Goal: Task Accomplishment & Management: Manage account settings

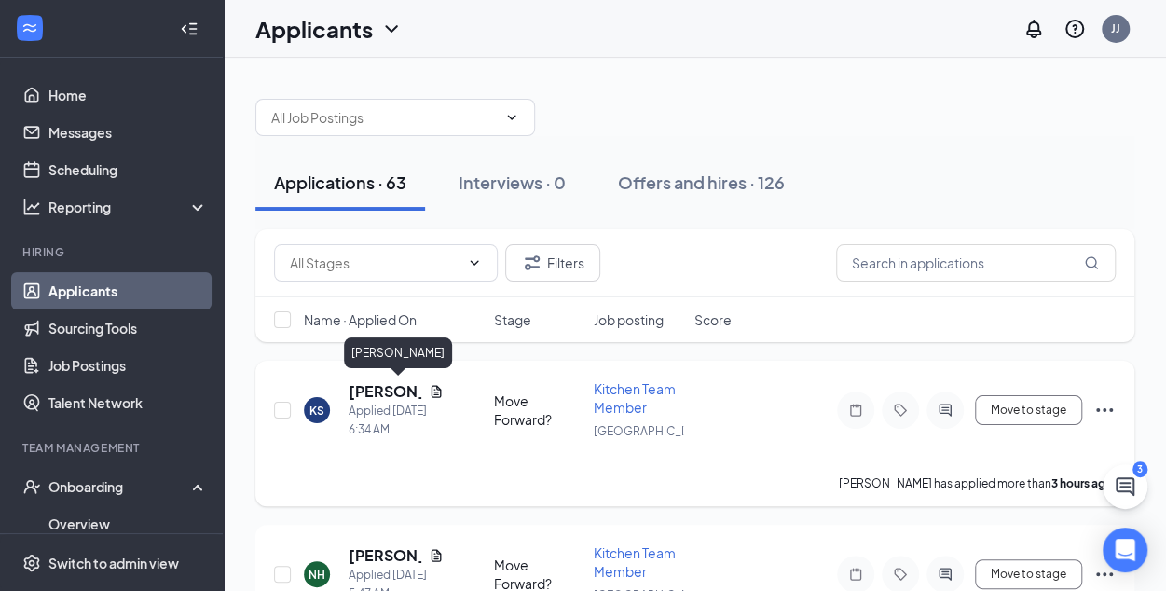
click at [378, 390] on h5 "[PERSON_NAME]" at bounding box center [384, 391] width 73 height 20
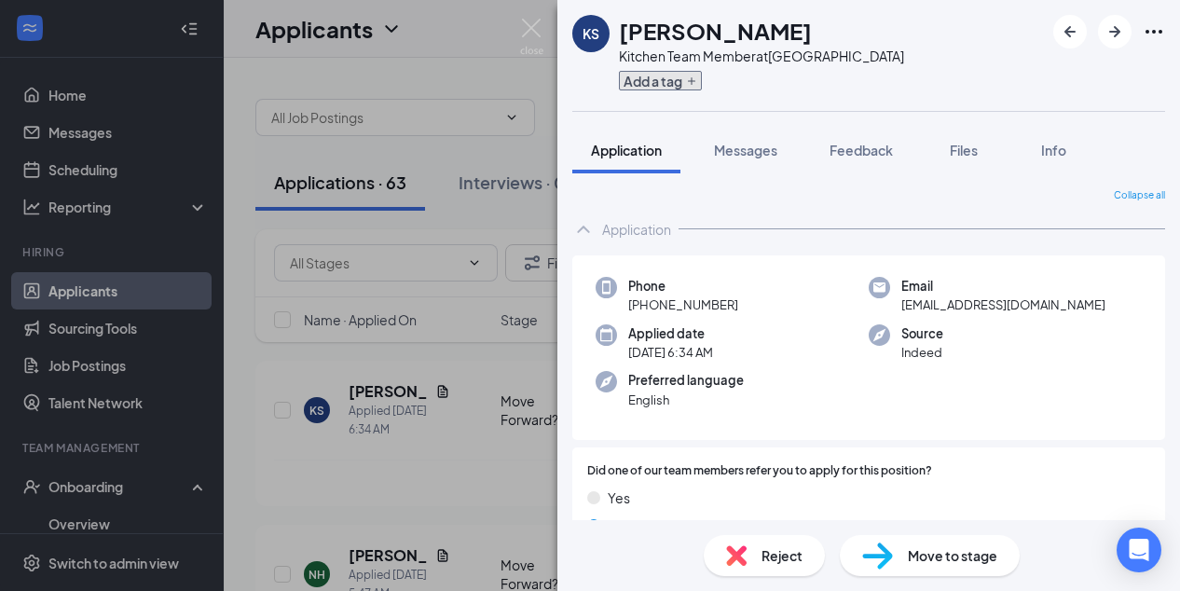
click at [657, 85] on button "Add a tag" at bounding box center [660, 81] width 83 height 20
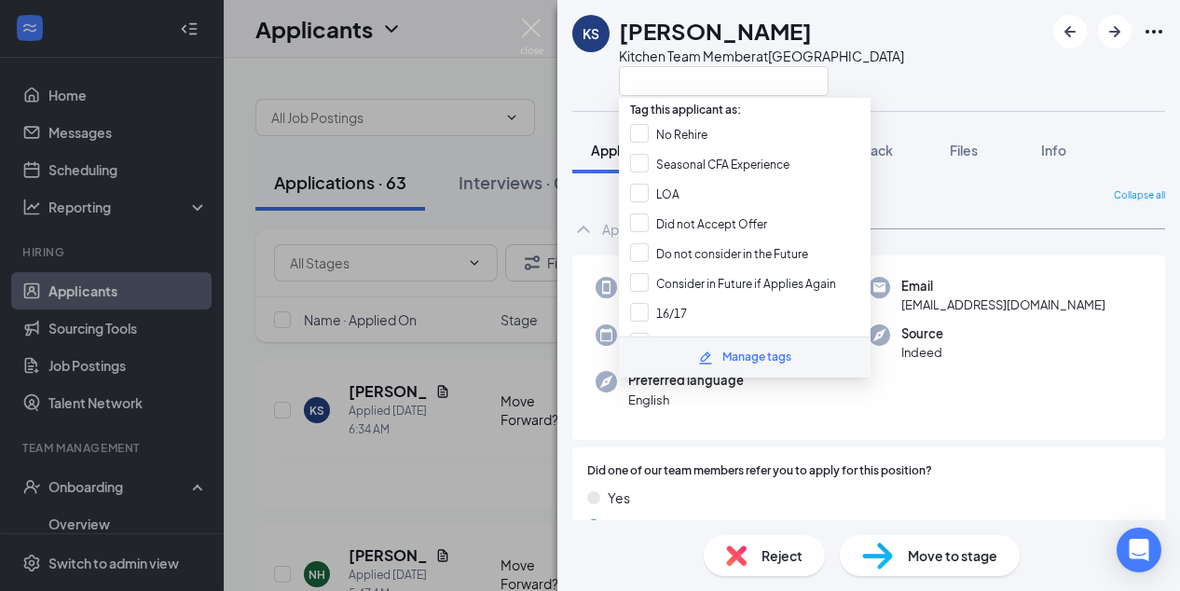
click at [971, 70] on div "KS [PERSON_NAME] Kitchen Team Member at [GEOGRAPHIC_DATA]" at bounding box center [868, 55] width 622 height 111
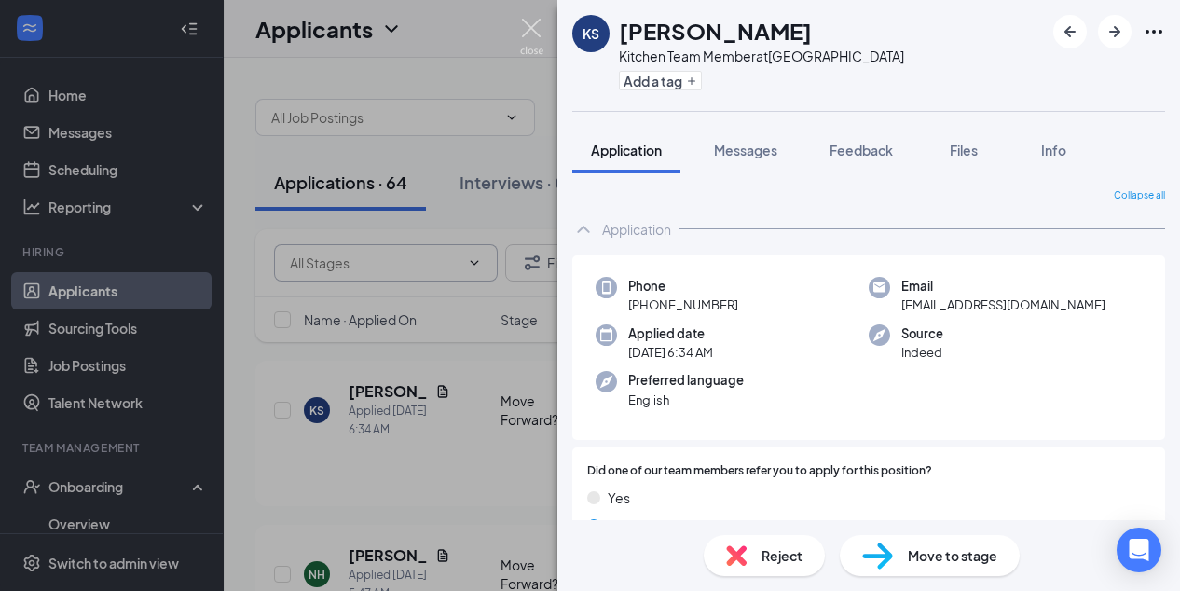
drag, startPoint x: 531, startPoint y: 22, endPoint x: 372, endPoint y: 251, distance: 278.4
click at [531, 22] on img at bounding box center [531, 37] width 23 height 36
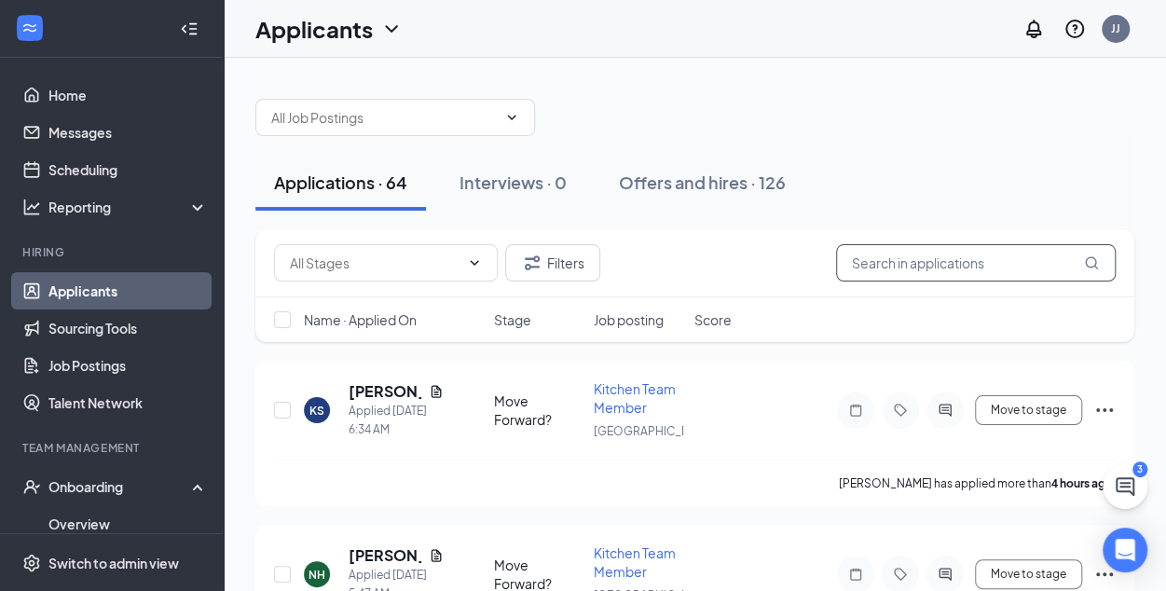
click at [876, 271] on input "text" at bounding box center [976, 262] width 280 height 37
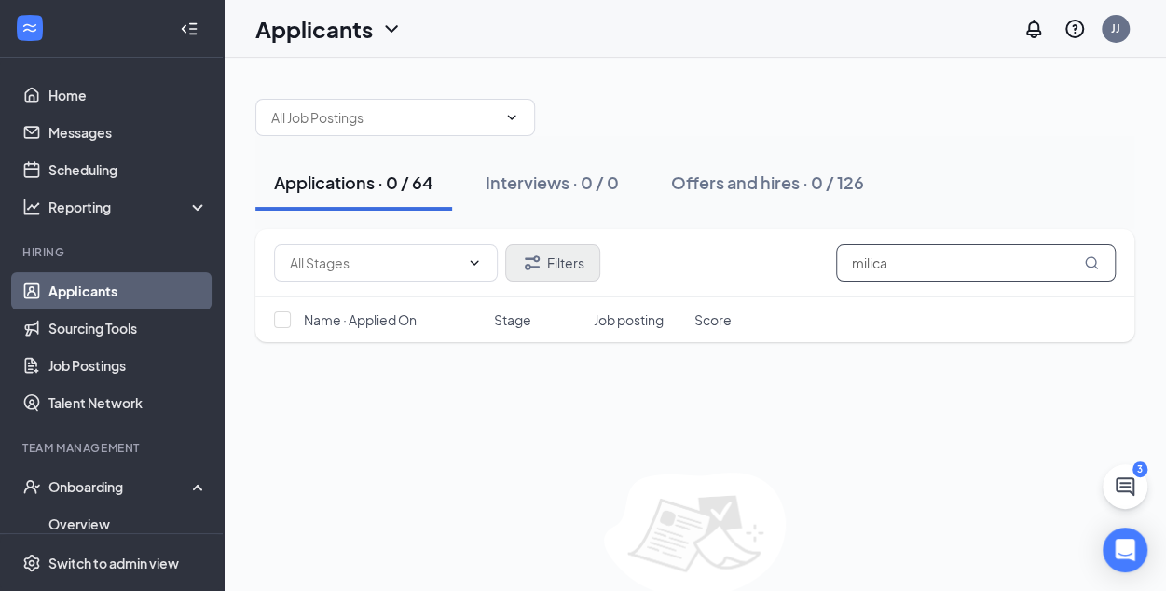
type input "milica"
click at [560, 266] on button "Filters" at bounding box center [552, 262] width 95 height 37
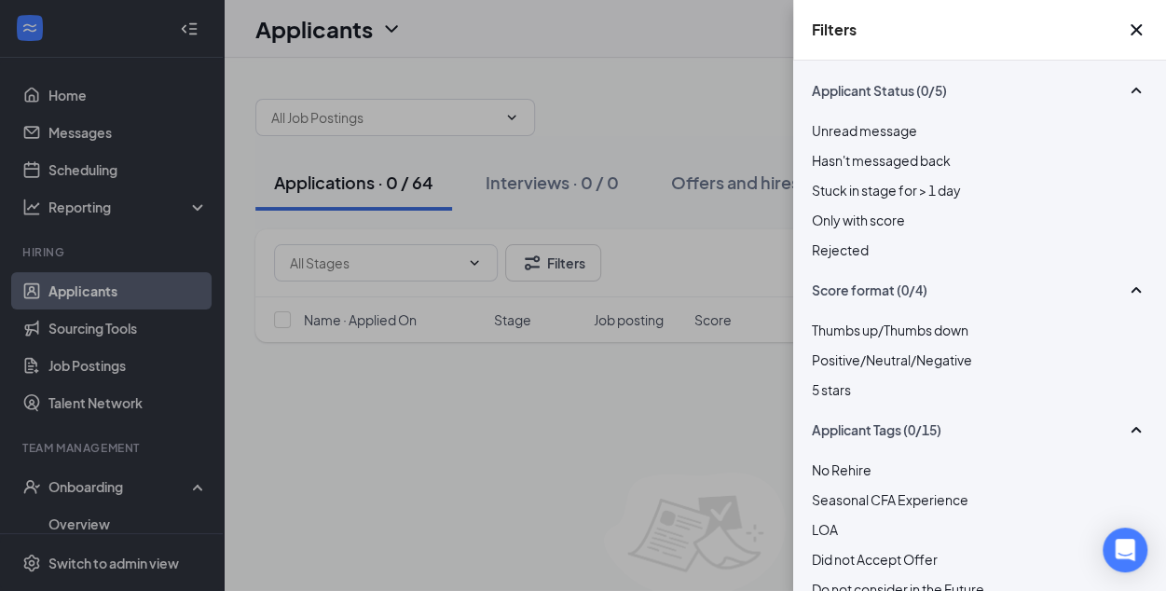
click at [818, 239] on div at bounding box center [979, 239] width 335 height 0
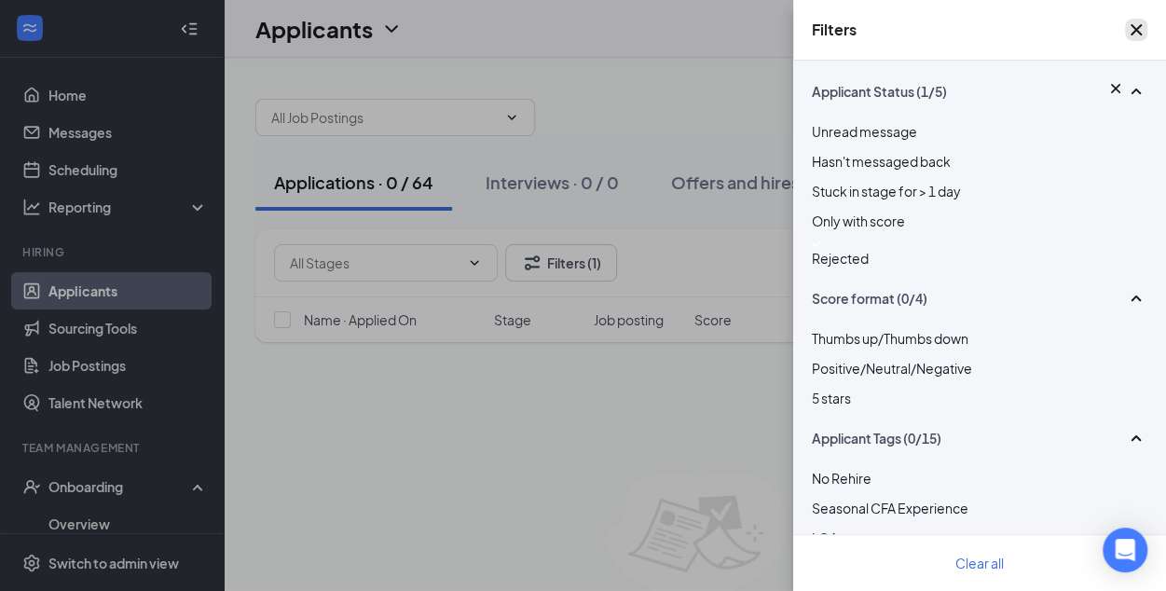
click at [1127, 41] on icon "Cross" at bounding box center [1136, 30] width 22 height 22
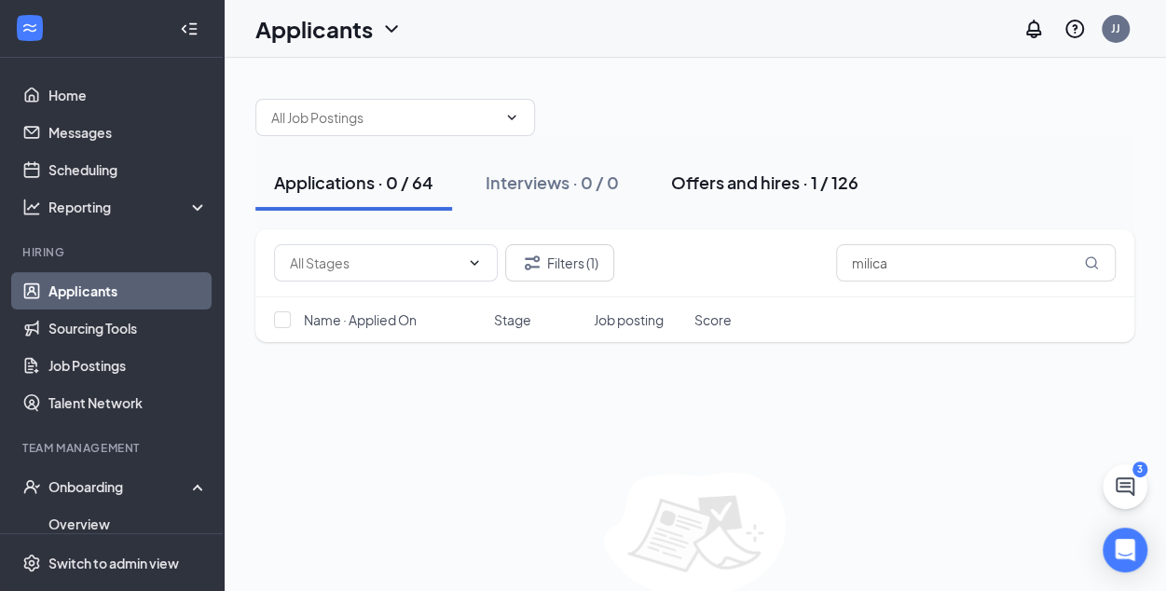
click at [739, 179] on div "Offers and hires · 1 / 126" at bounding box center [764, 182] width 187 height 23
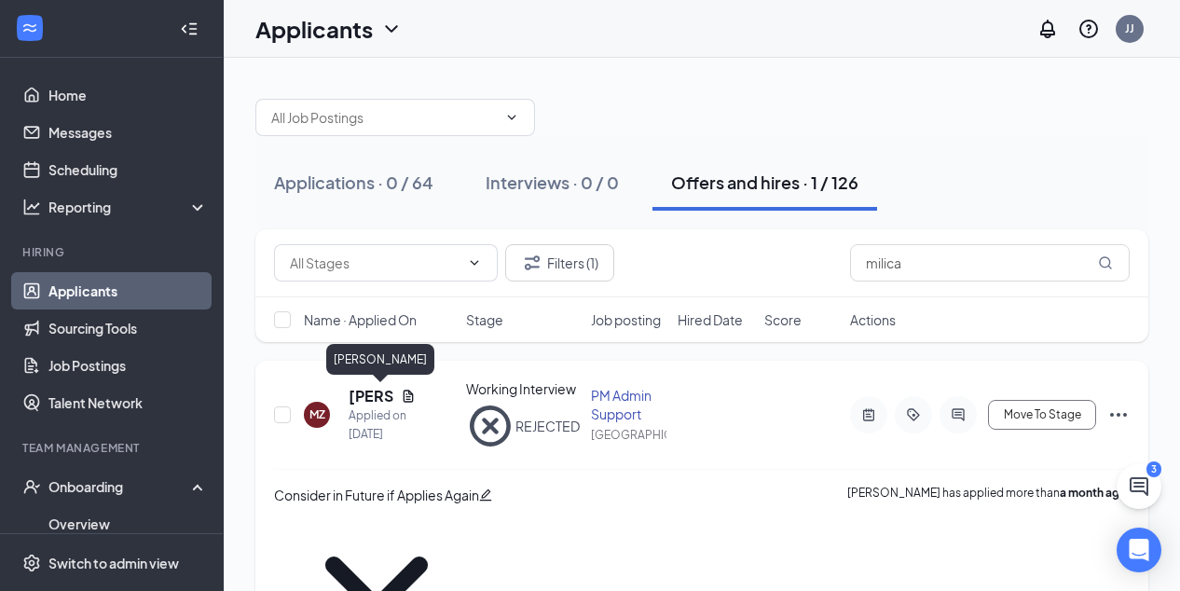
click at [364, 400] on h5 "[PERSON_NAME]" at bounding box center [370, 396] width 45 height 20
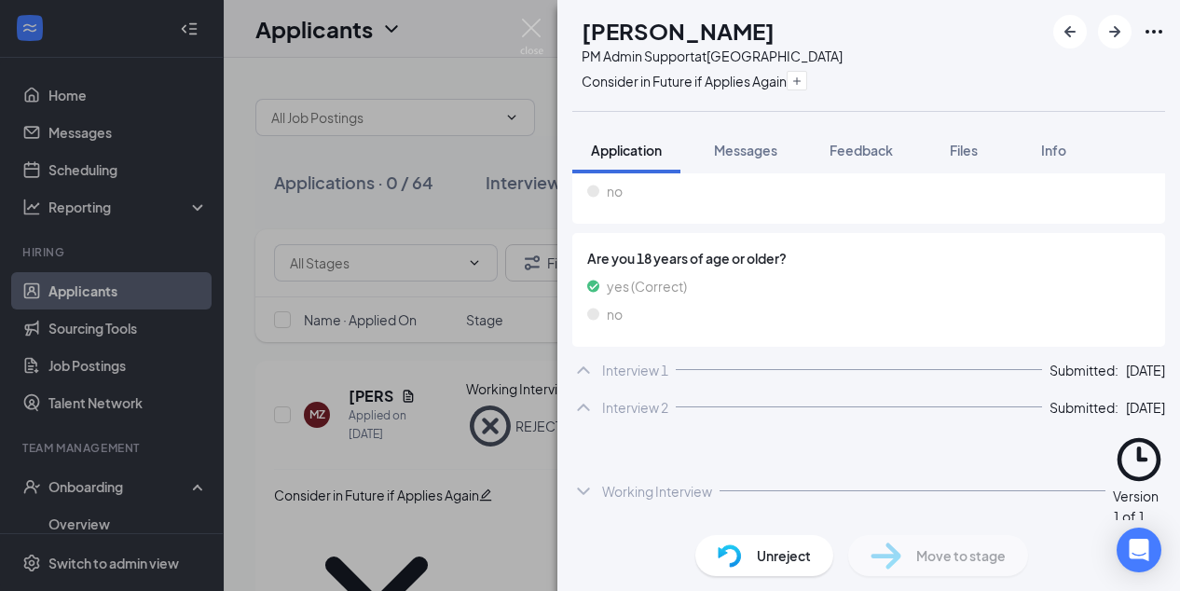
scroll to position [1803, 0]
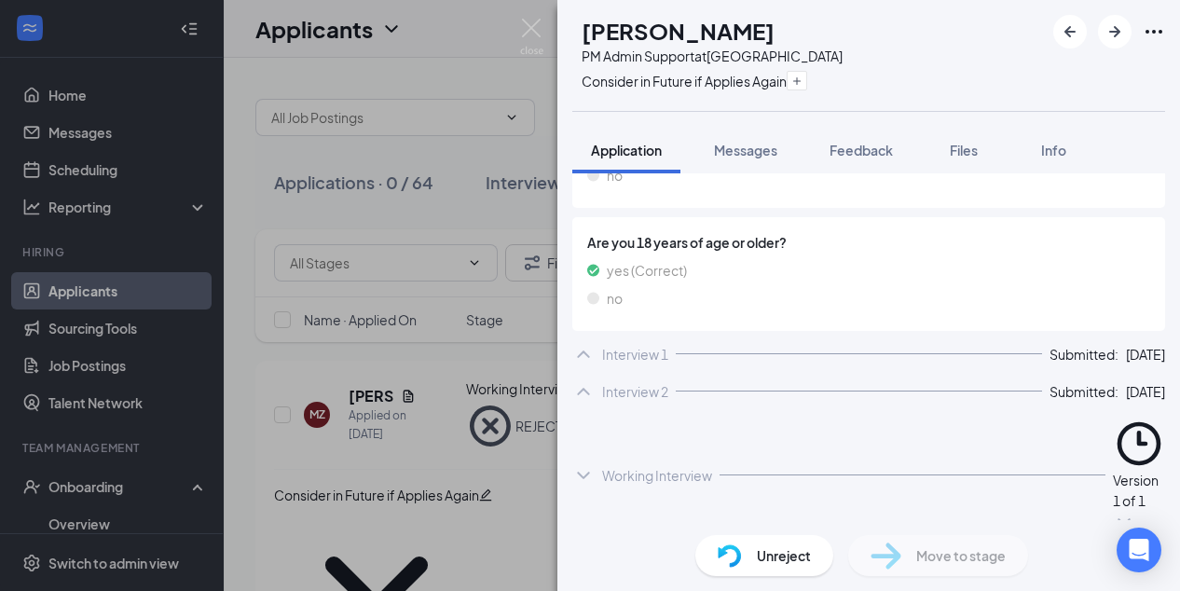
click at [591, 464] on icon "ChevronDown" at bounding box center [583, 475] width 22 height 22
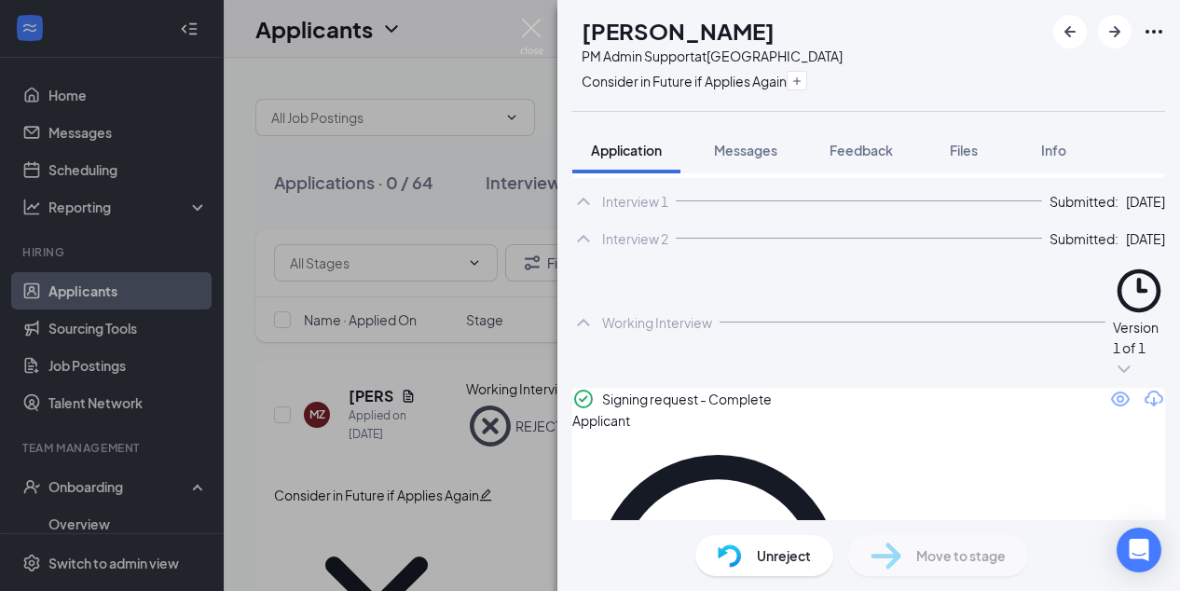
scroll to position [1924, 0]
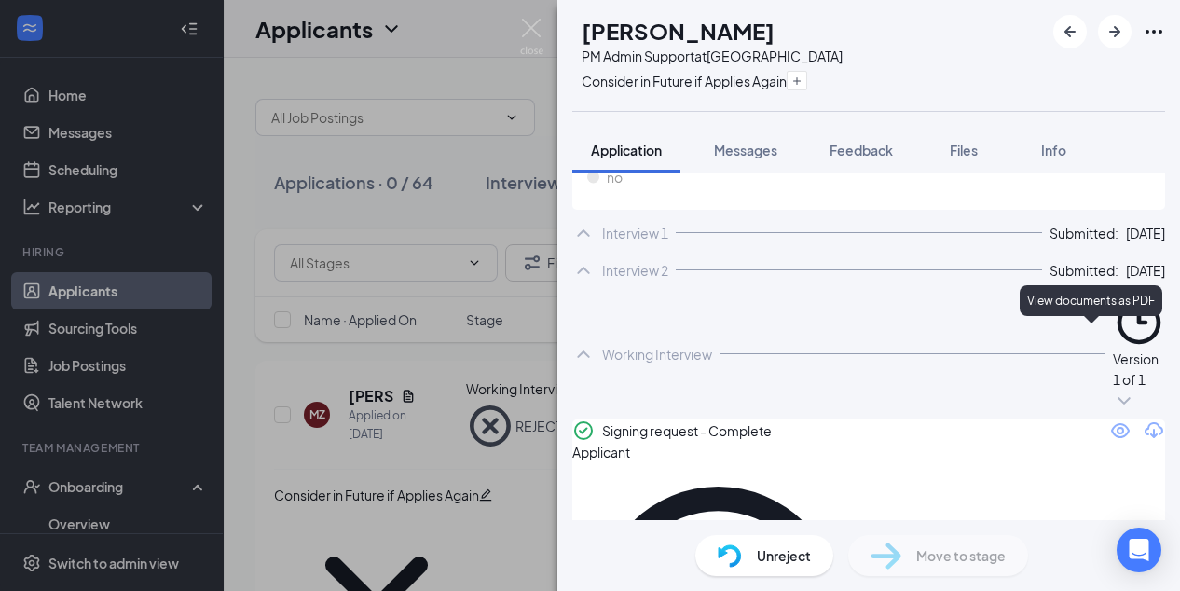
click at [1111, 423] on icon "Eye" at bounding box center [1120, 430] width 19 height 15
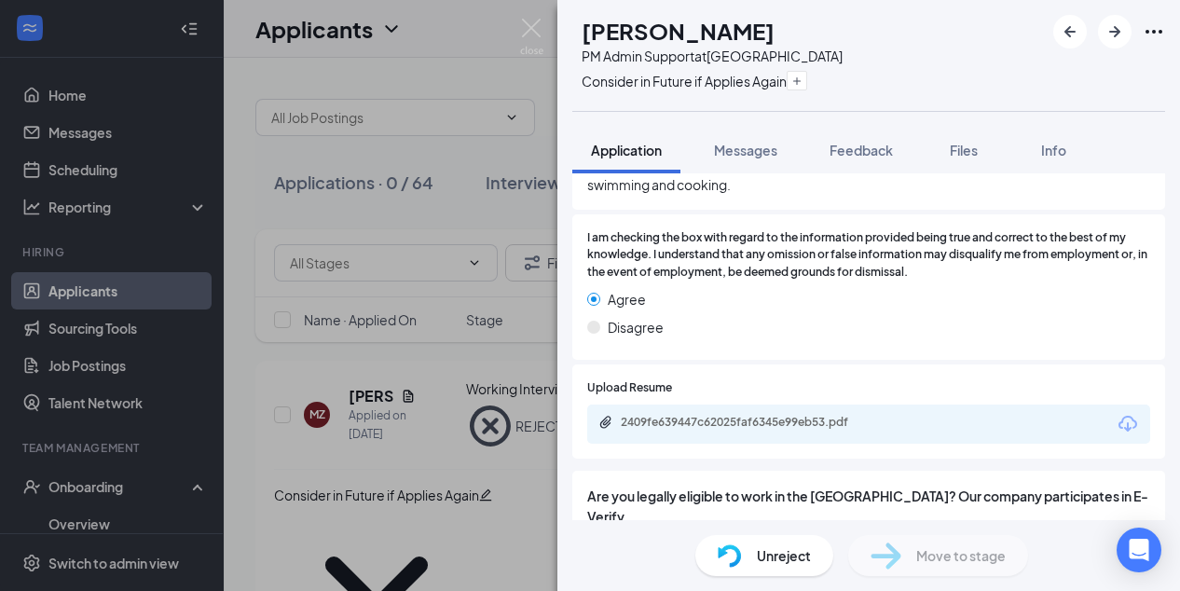
scroll to position [1402, 0]
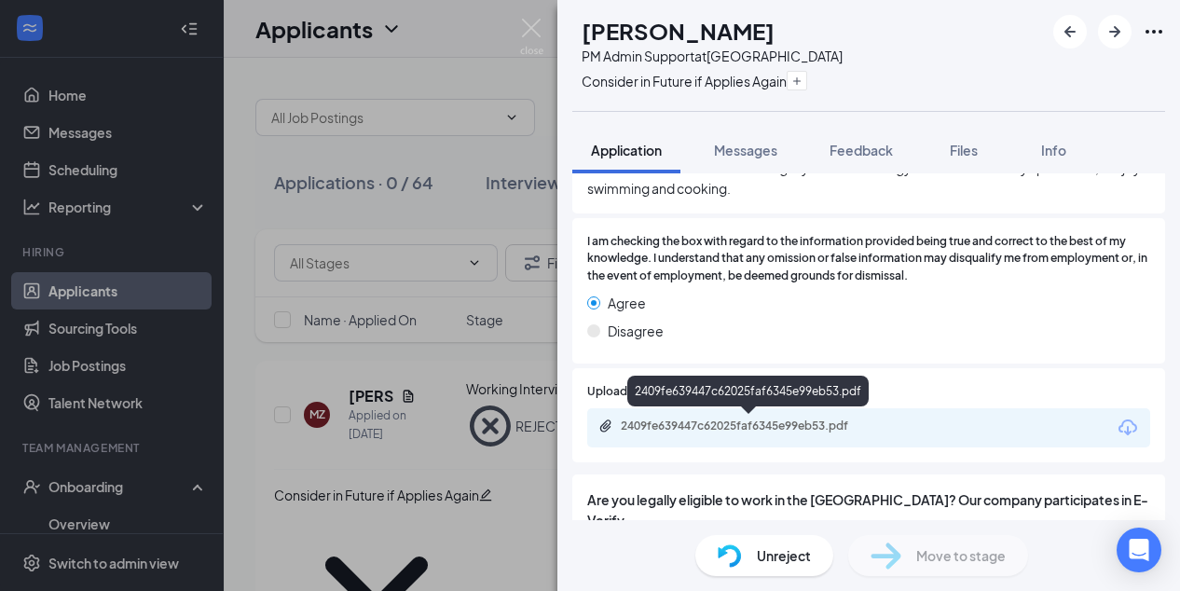
click at [731, 423] on div "2409fe639447c62025faf6345e99eb53.pdf" at bounding box center [751, 425] width 261 height 15
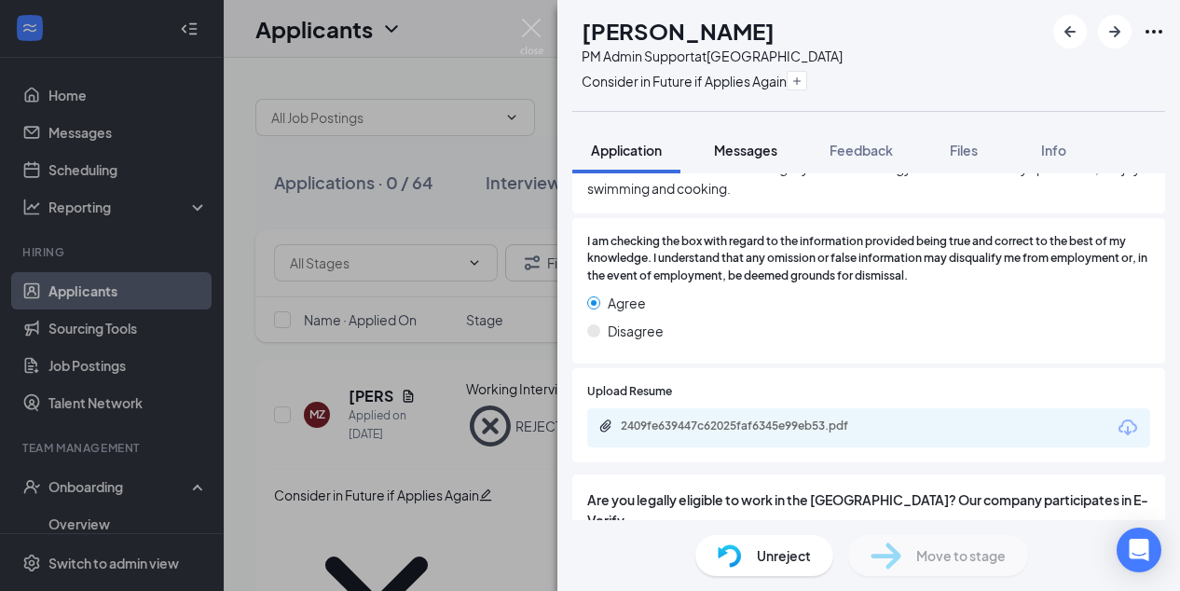
click at [738, 148] on span "Messages" at bounding box center [745, 150] width 63 height 17
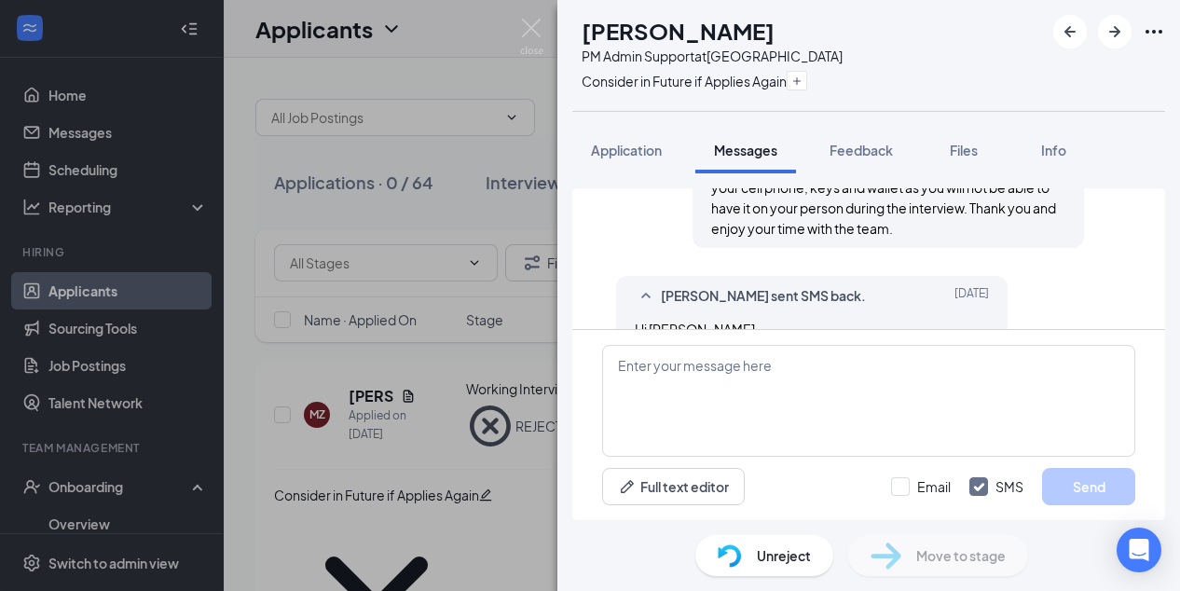
scroll to position [1153, 0]
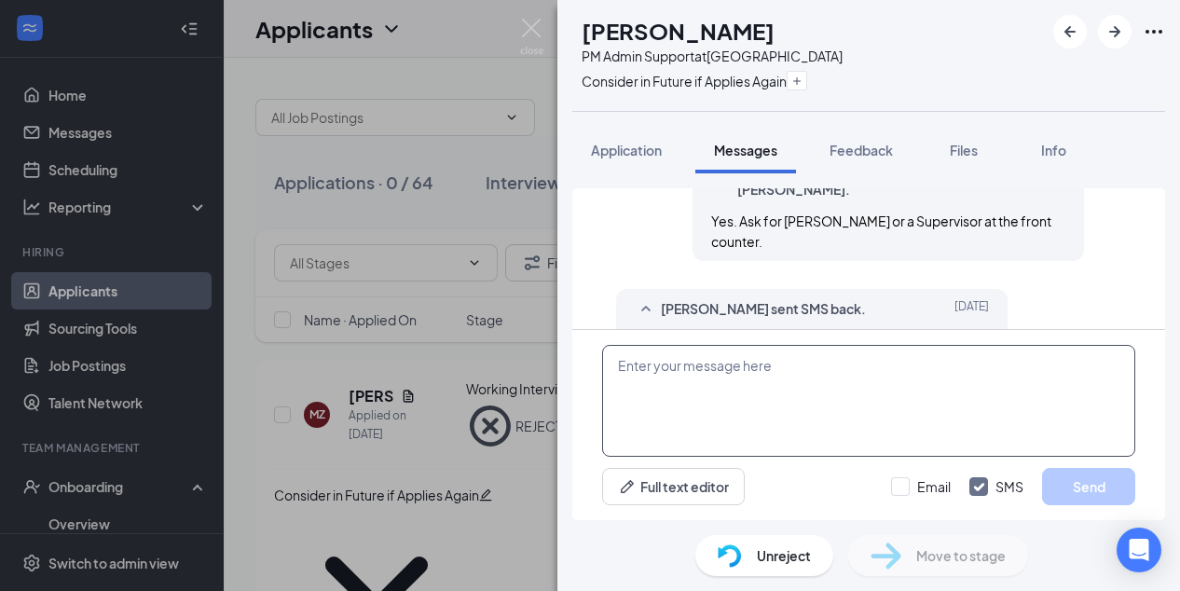
click at [665, 372] on textarea at bounding box center [868, 401] width 533 height 112
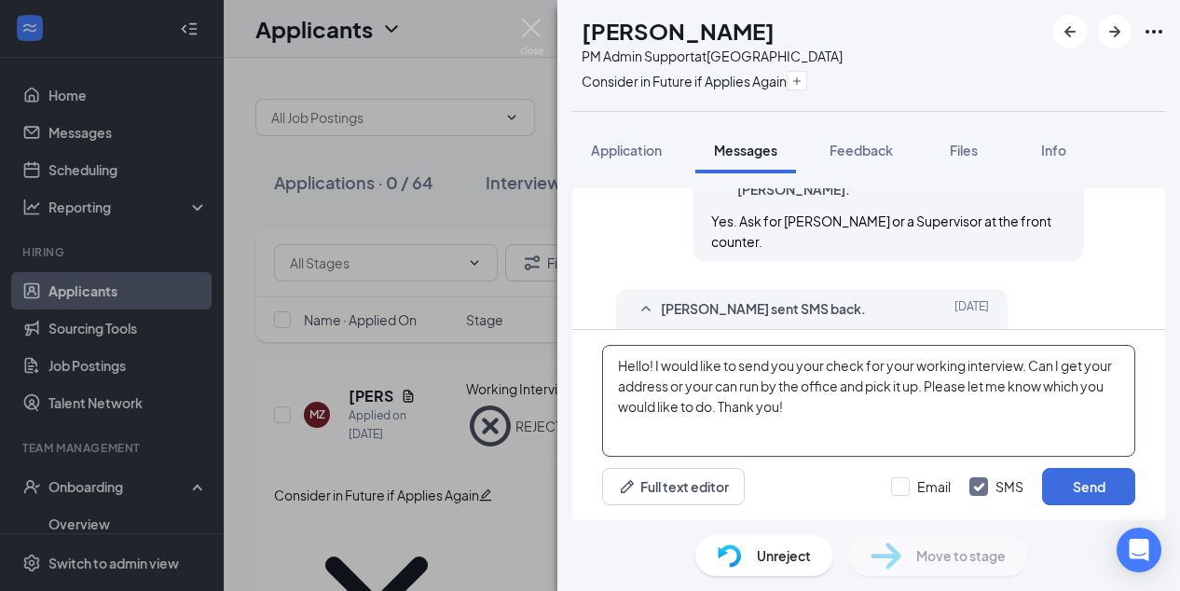
click at [699, 393] on textarea "Hello! I would like to send you your check for your working interview. Can I ge…" at bounding box center [868, 401] width 533 height 112
type textarea "Hello! I would like to send you your check for your working interview. Can I ge…"
click at [1072, 490] on button "Send" at bounding box center [1088, 486] width 93 height 37
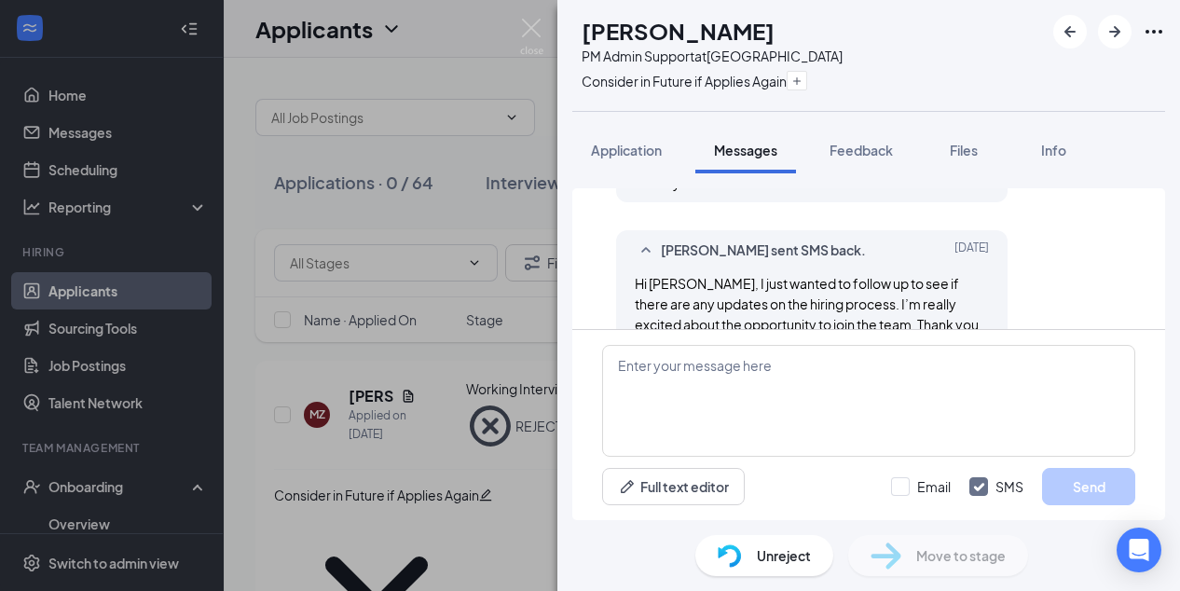
scroll to position [1334, 0]
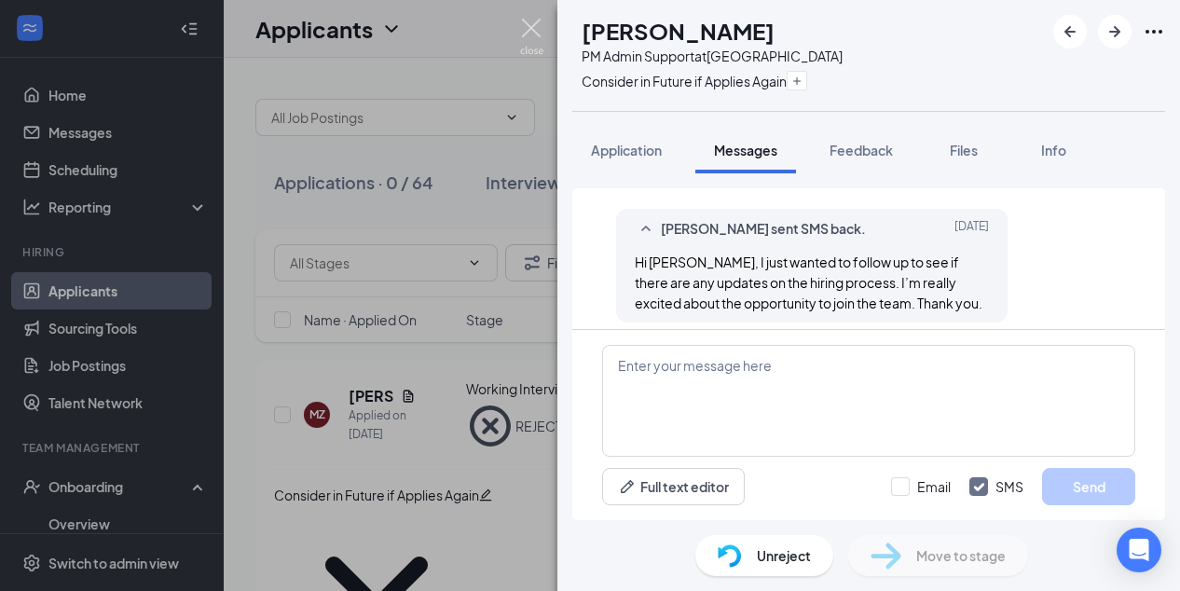
click at [531, 24] on img at bounding box center [531, 37] width 23 height 36
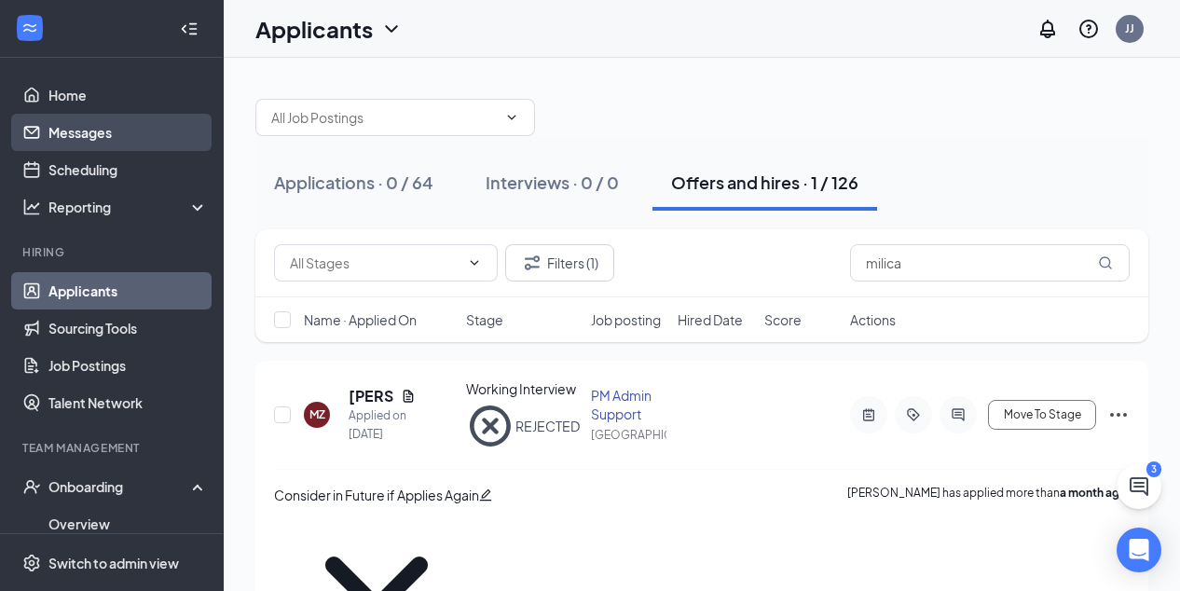
click at [95, 128] on link "Messages" at bounding box center [127, 132] width 159 height 37
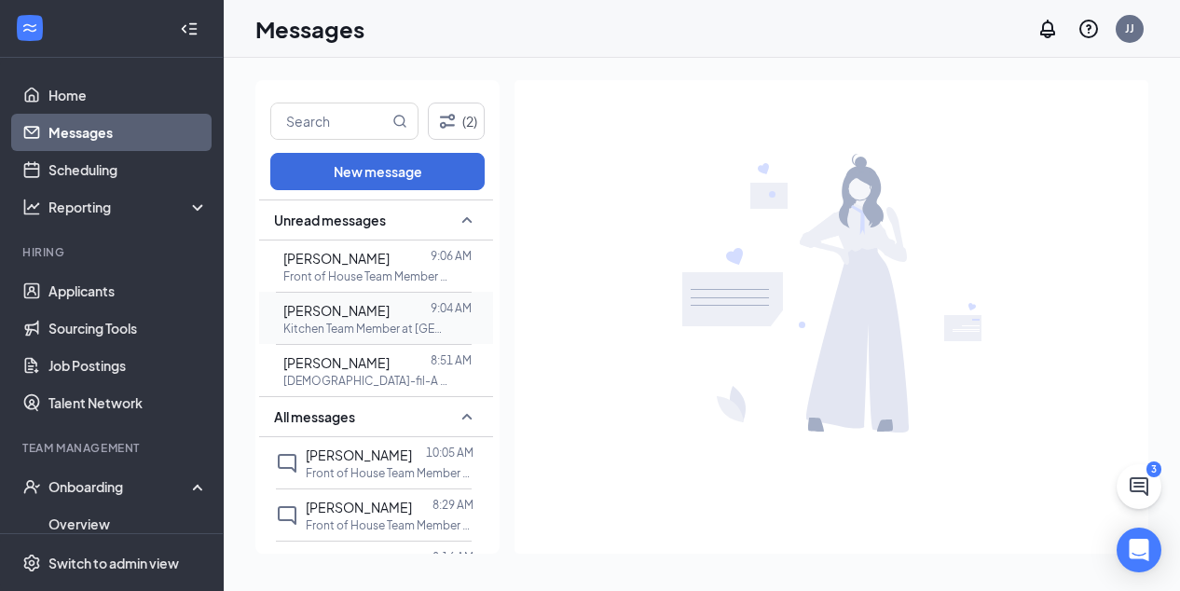
click at [389, 308] on span "[PERSON_NAME]" at bounding box center [336, 310] width 106 height 17
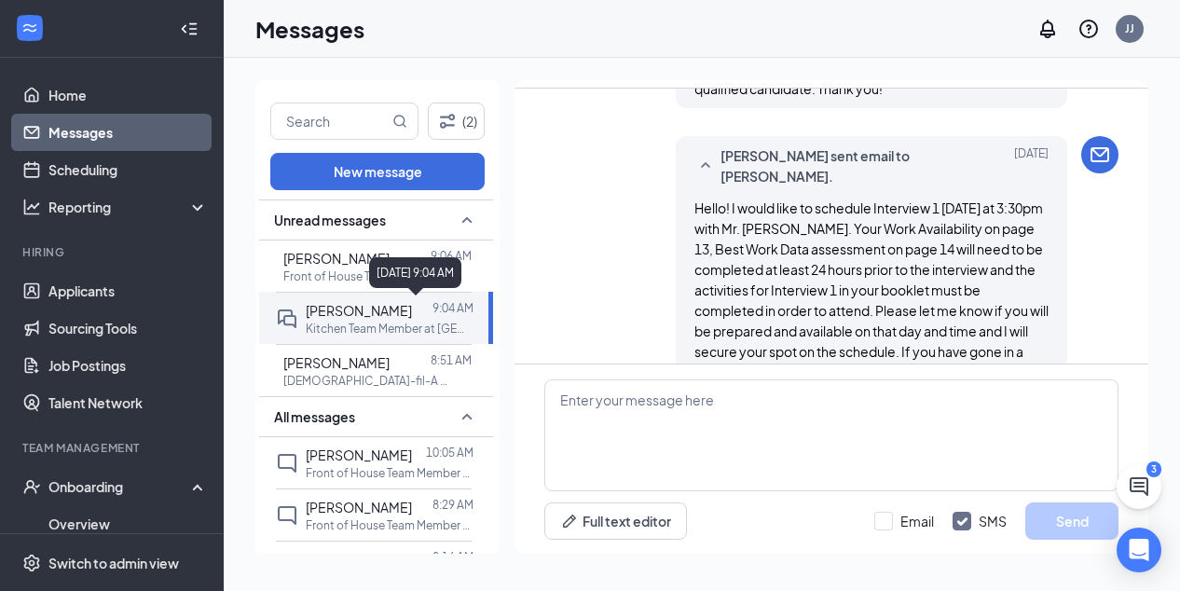
scroll to position [1139, 0]
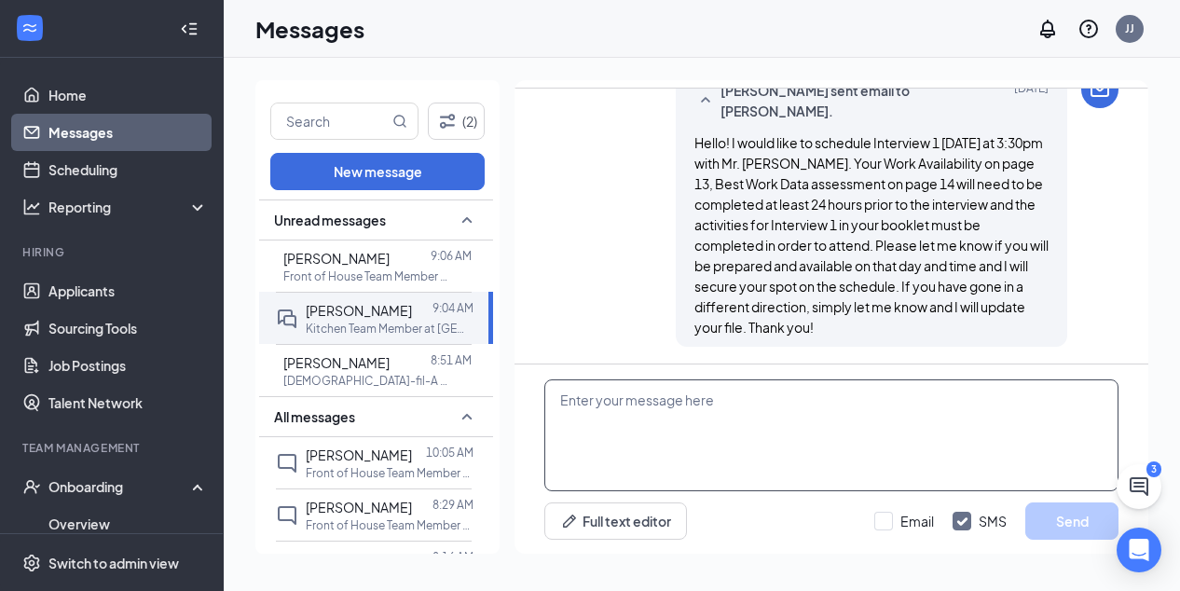
click at [685, 402] on textarea at bounding box center [831, 435] width 574 height 112
type textarea "O"
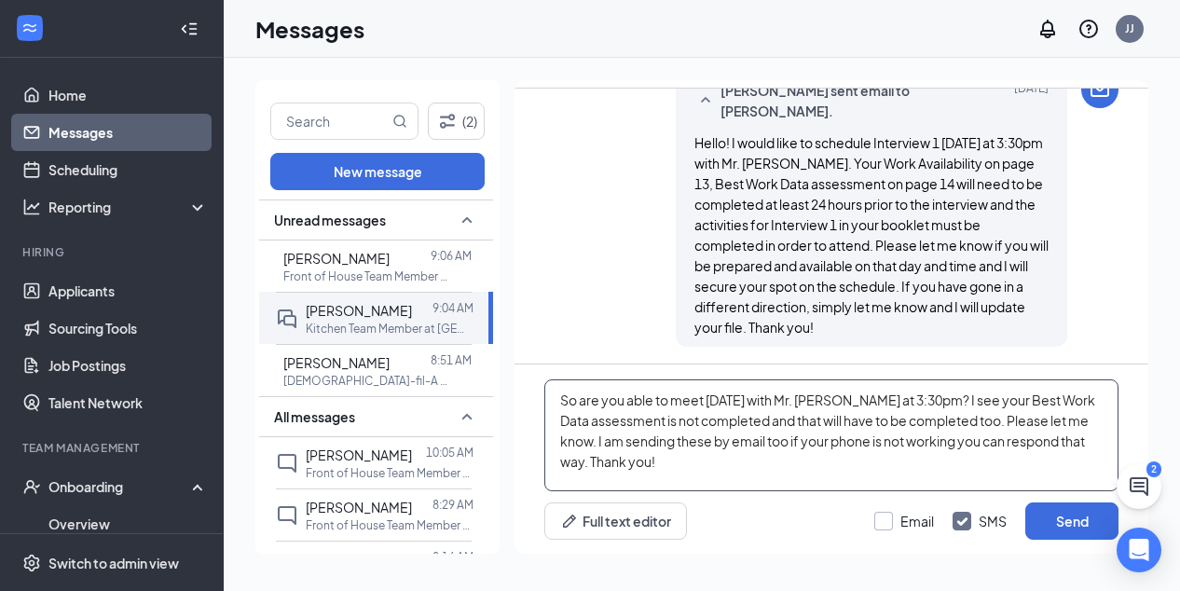
type textarea "So are you able to meet [DATE] with Mr. [PERSON_NAME] at 3:30pm? I see your Bes…"
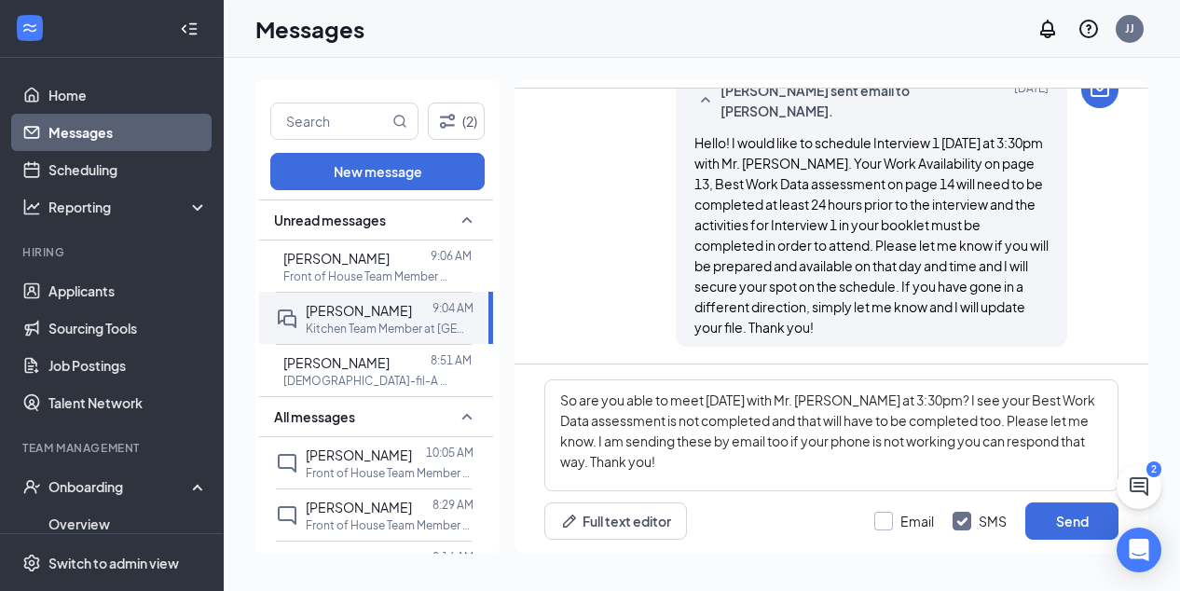
click at [889, 521] on input "Email" at bounding box center [904, 521] width 60 height 19
checkbox input "true"
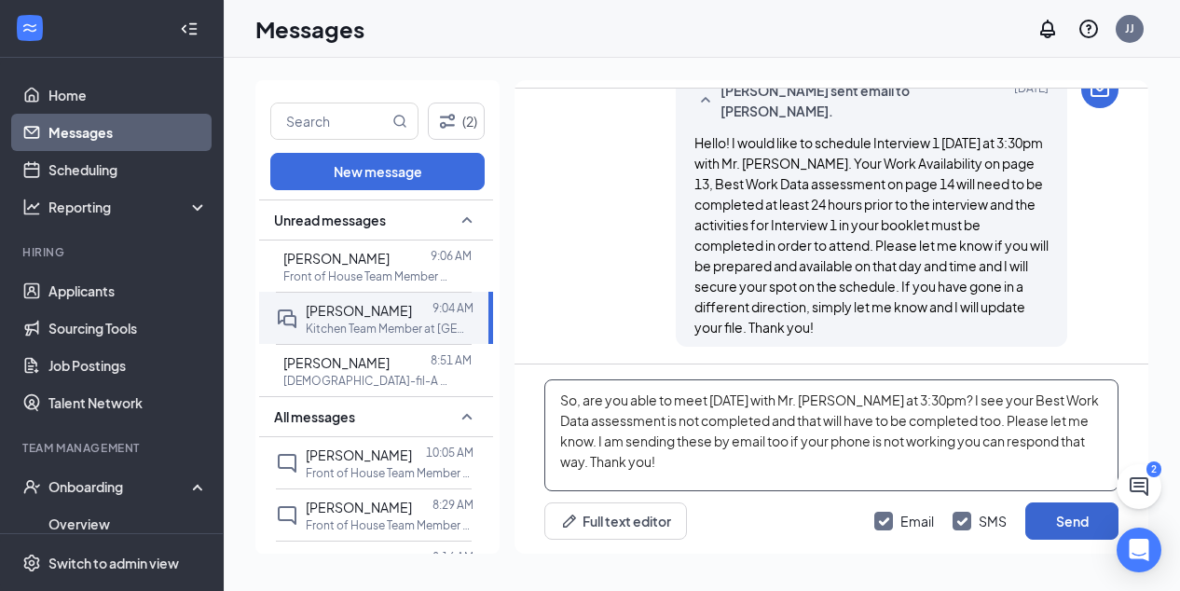
type textarea "So, are you able to meet [DATE] with Mr. [PERSON_NAME] at 3:30pm? I see your Be…"
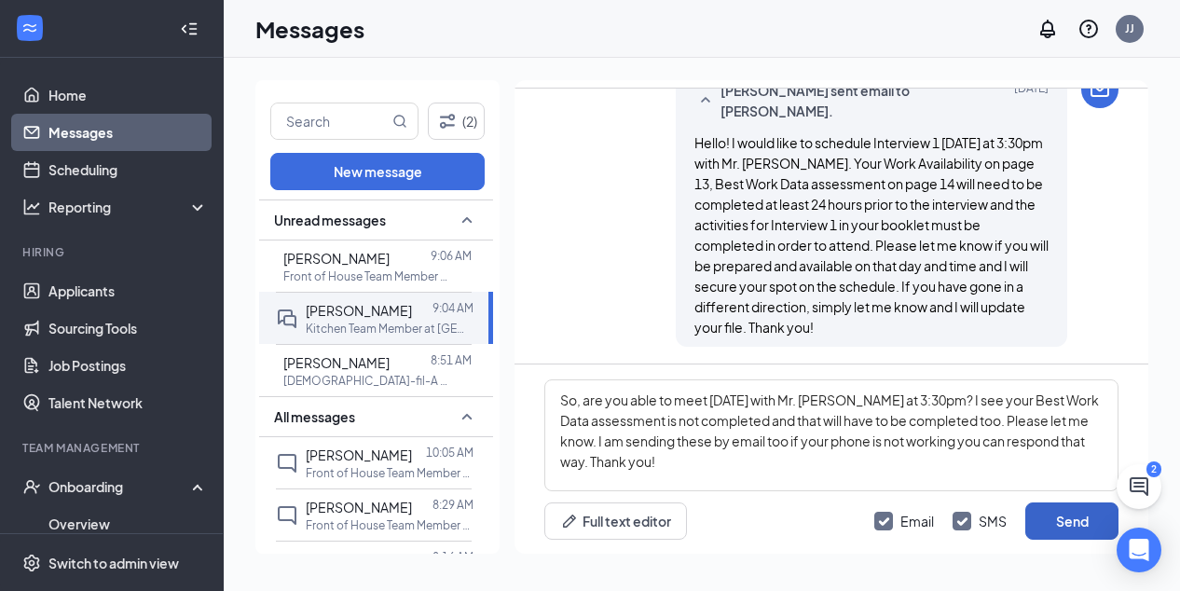
click at [1057, 521] on button "Send" at bounding box center [1071, 520] width 93 height 37
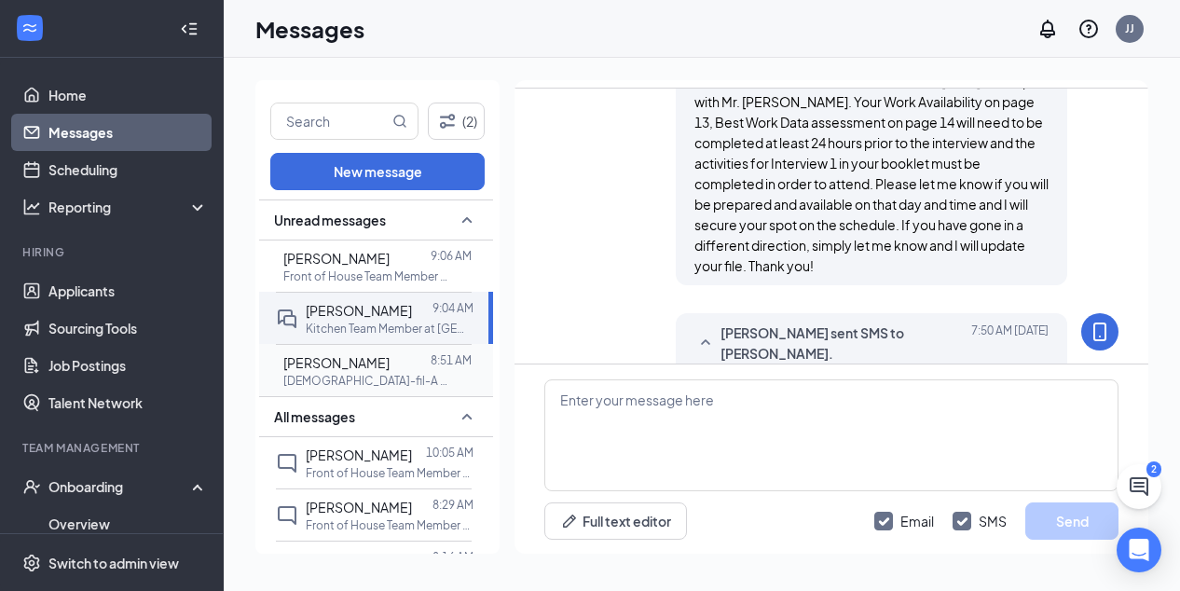
scroll to position [1541, 0]
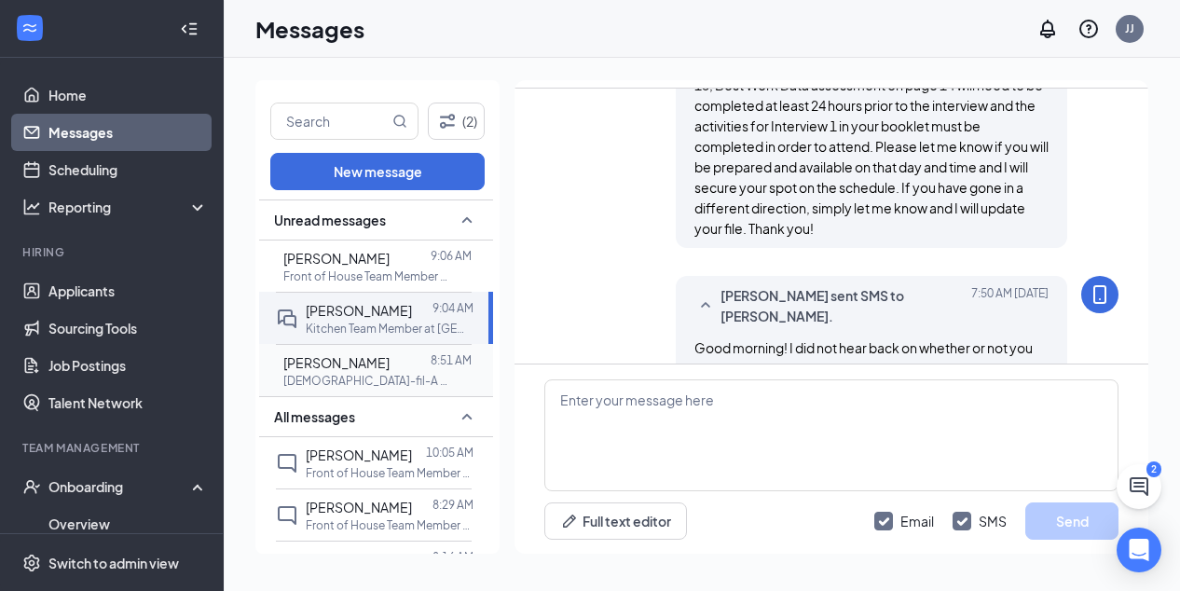
click at [375, 373] on p "[DEMOGRAPHIC_DATA]-fil-A Manager - FasTrak Program at [GEOGRAPHIC_DATA]" at bounding box center [367, 381] width 168 height 16
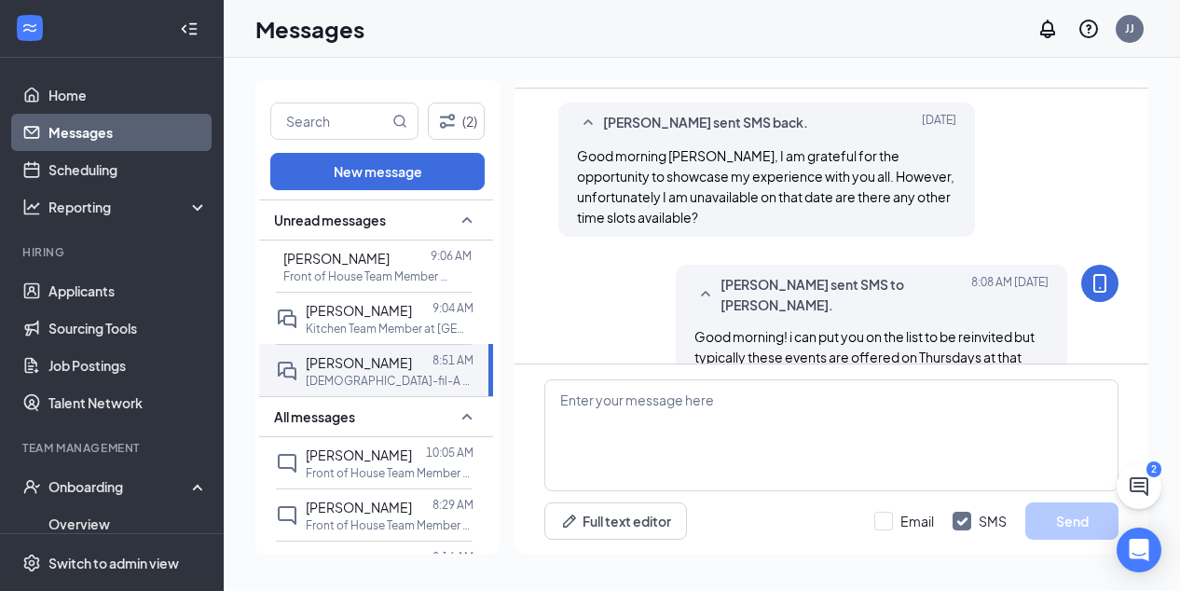
scroll to position [805, 0]
click at [334, 253] on span "[PERSON_NAME]" at bounding box center [336, 258] width 106 height 17
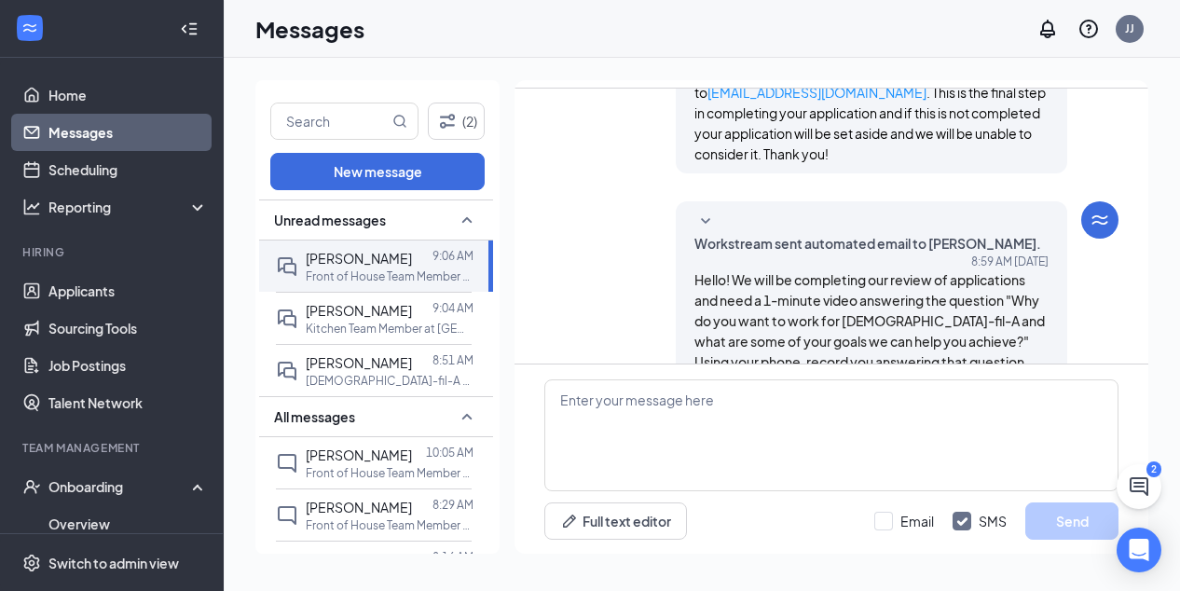
scroll to position [261, 0]
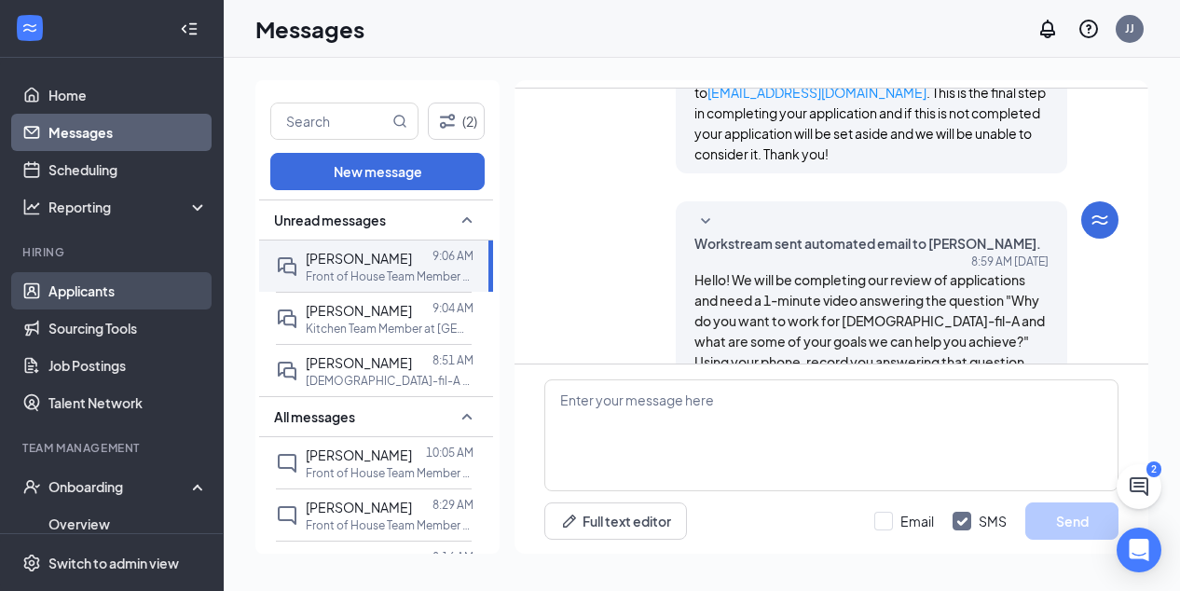
click at [81, 284] on link "Applicants" at bounding box center [127, 290] width 159 height 37
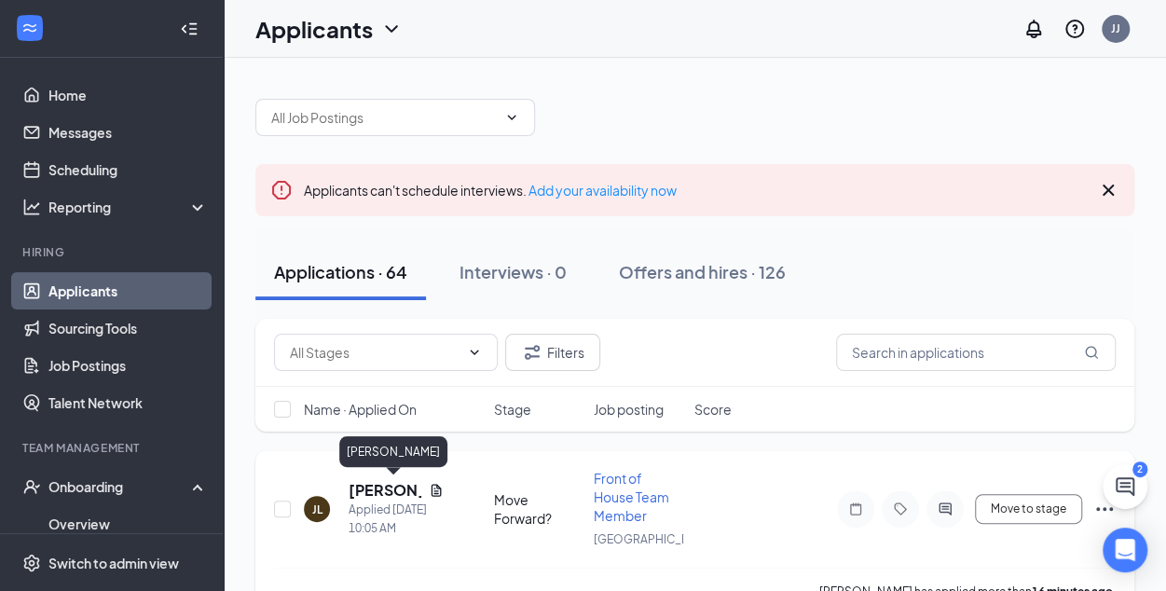
click at [380, 487] on h5 "[PERSON_NAME]" at bounding box center [384, 490] width 73 height 20
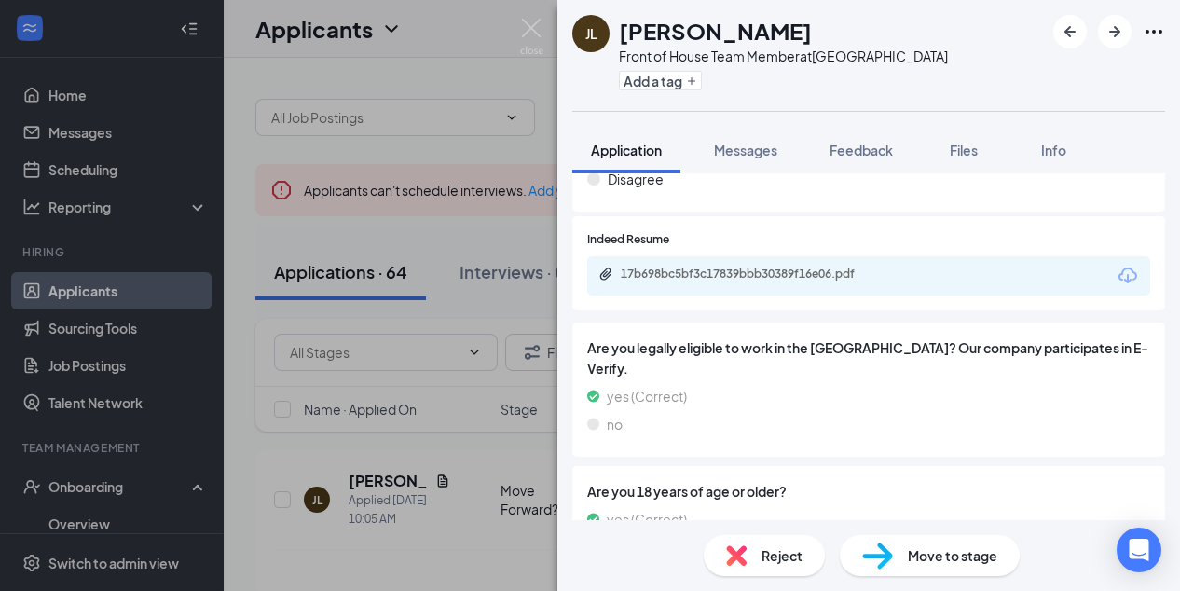
scroll to position [1595, 0]
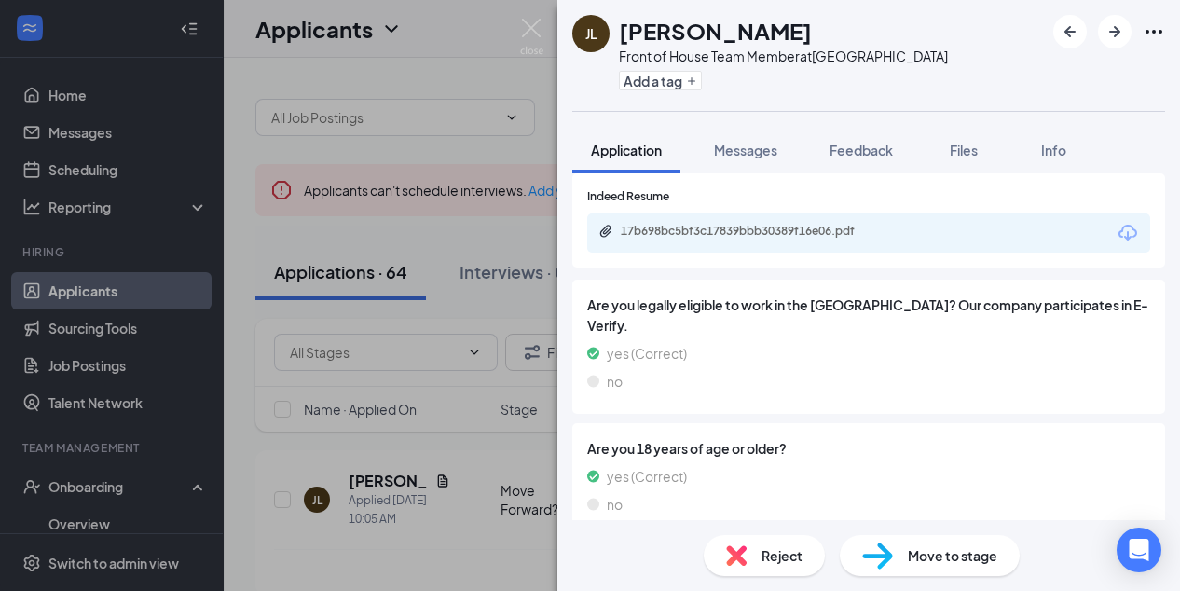
click at [920, 553] on span "Move to stage" at bounding box center [952, 555] width 89 height 20
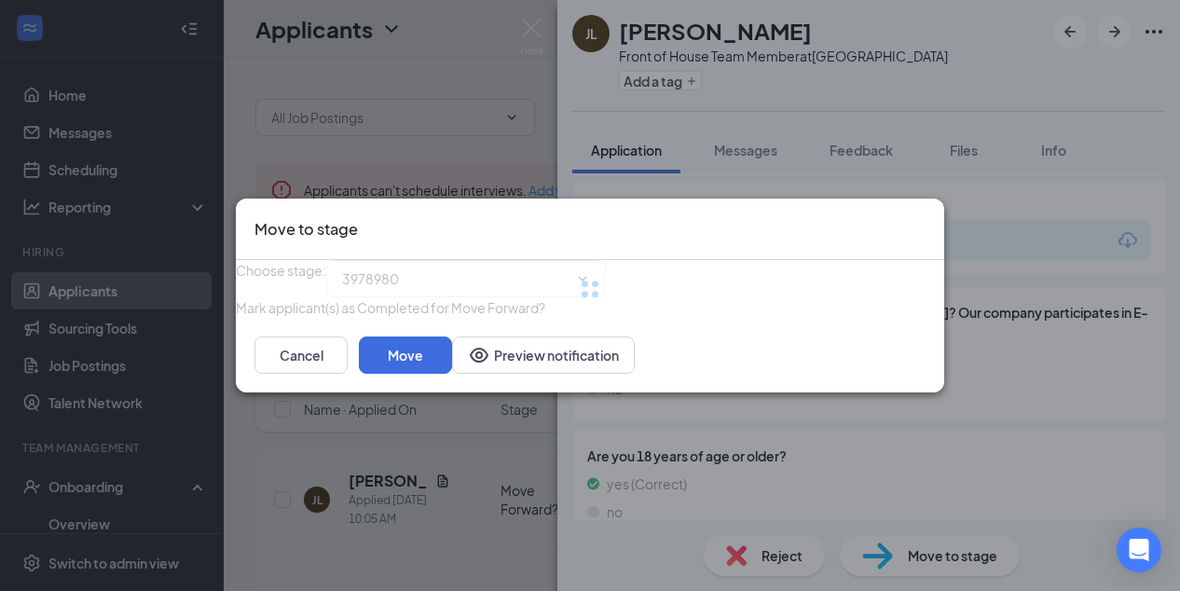
type input "Applicant Review (next stage)"
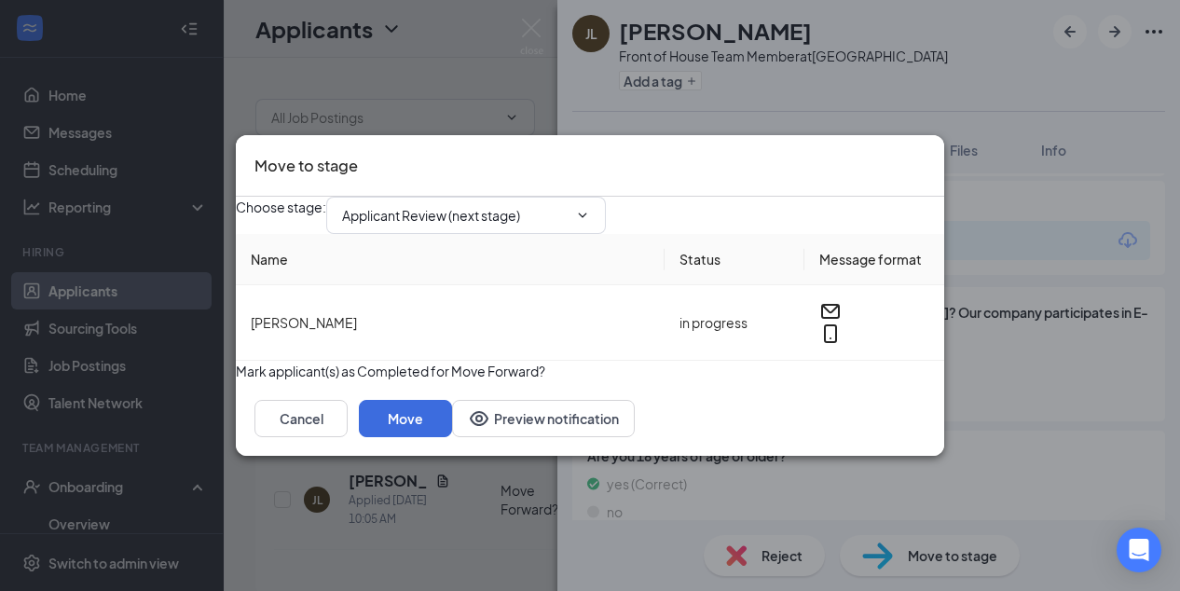
click at [236, 381] on button "button" at bounding box center [236, 371] width 0 height 20
click at [452, 437] on button "Move" at bounding box center [405, 418] width 93 height 37
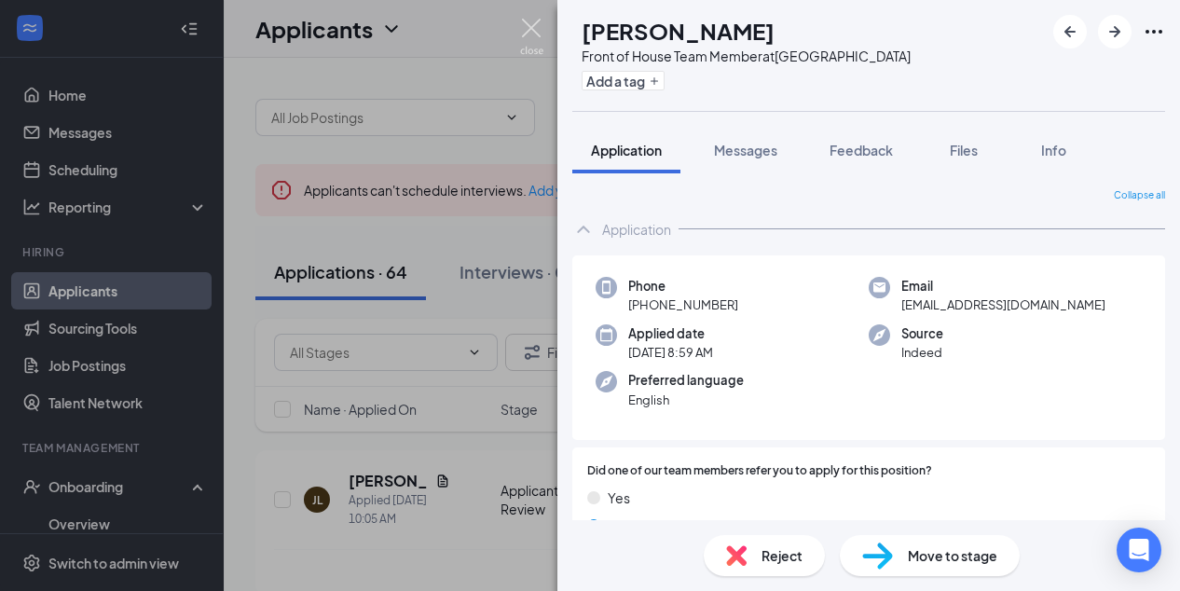
click at [530, 22] on img at bounding box center [531, 37] width 23 height 36
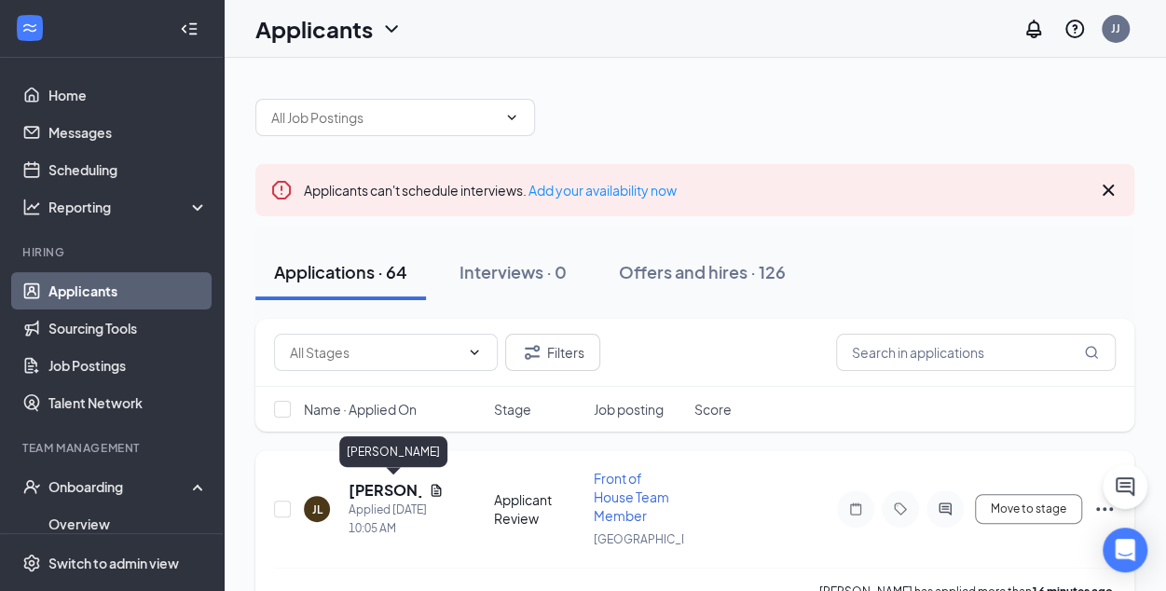
click at [371, 495] on h5 "[PERSON_NAME]" at bounding box center [384, 490] width 73 height 20
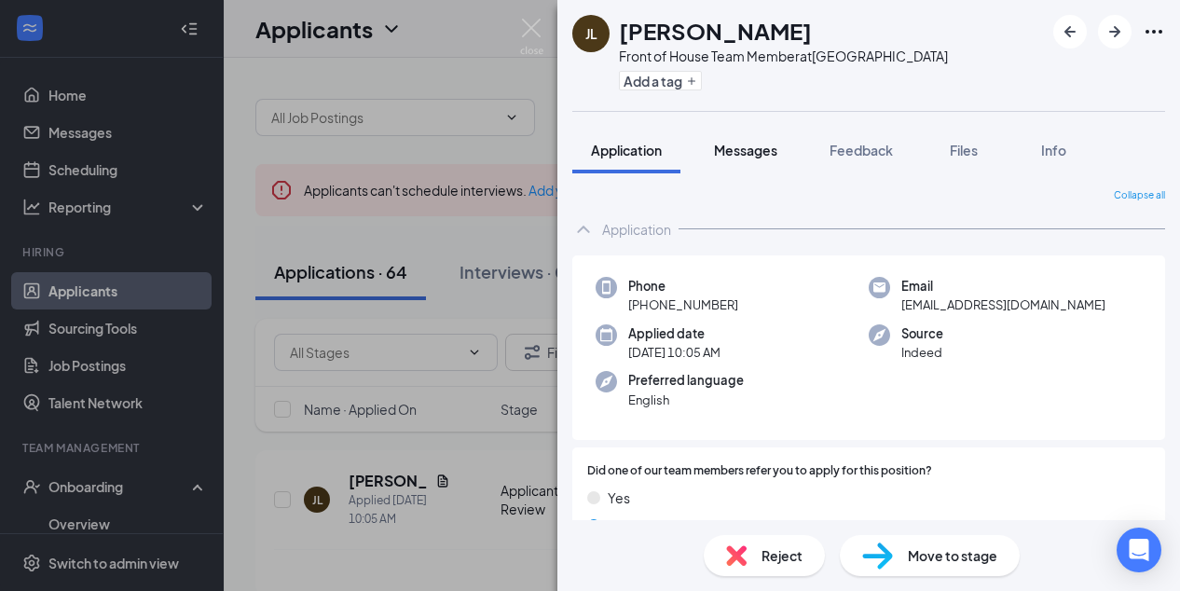
click at [762, 146] on span "Messages" at bounding box center [745, 150] width 63 height 17
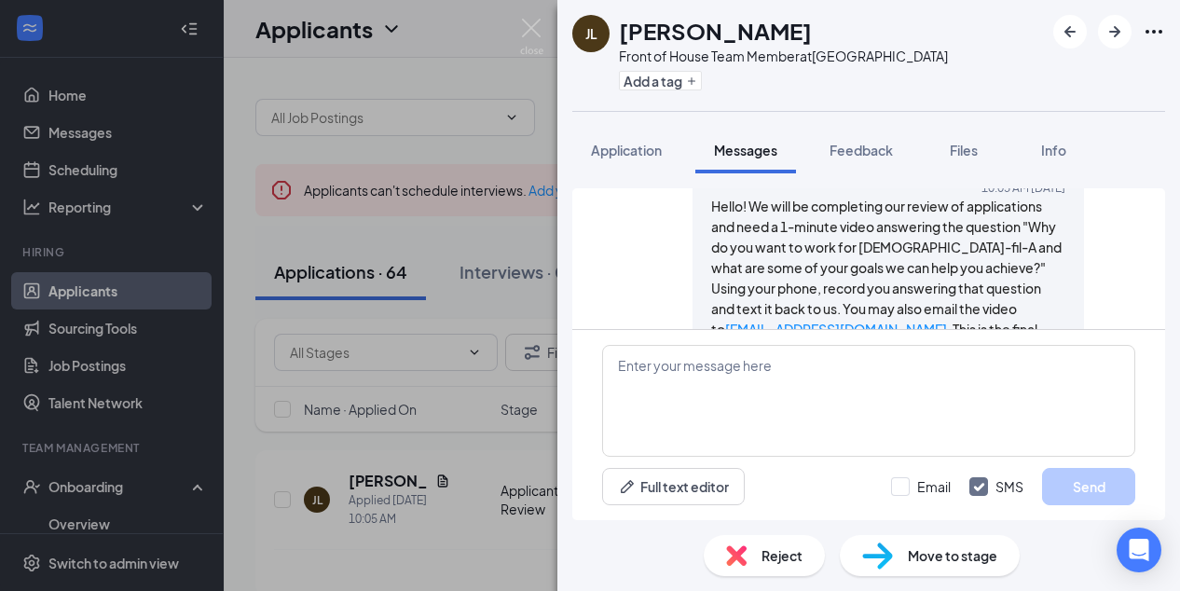
scroll to position [105, 0]
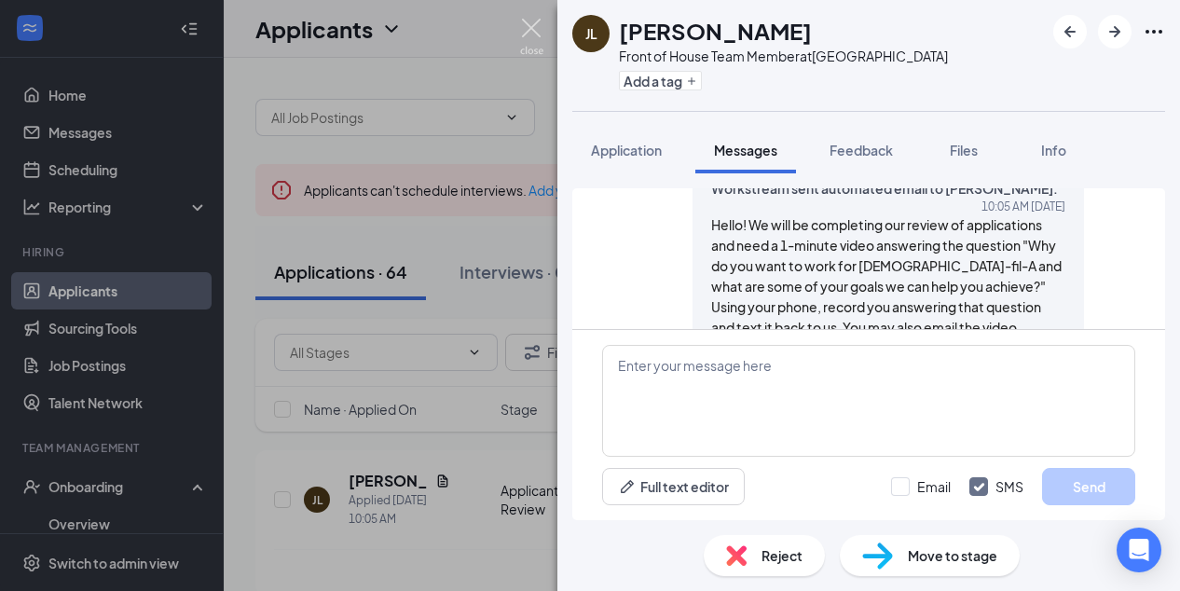
click at [531, 23] on img at bounding box center [531, 37] width 23 height 36
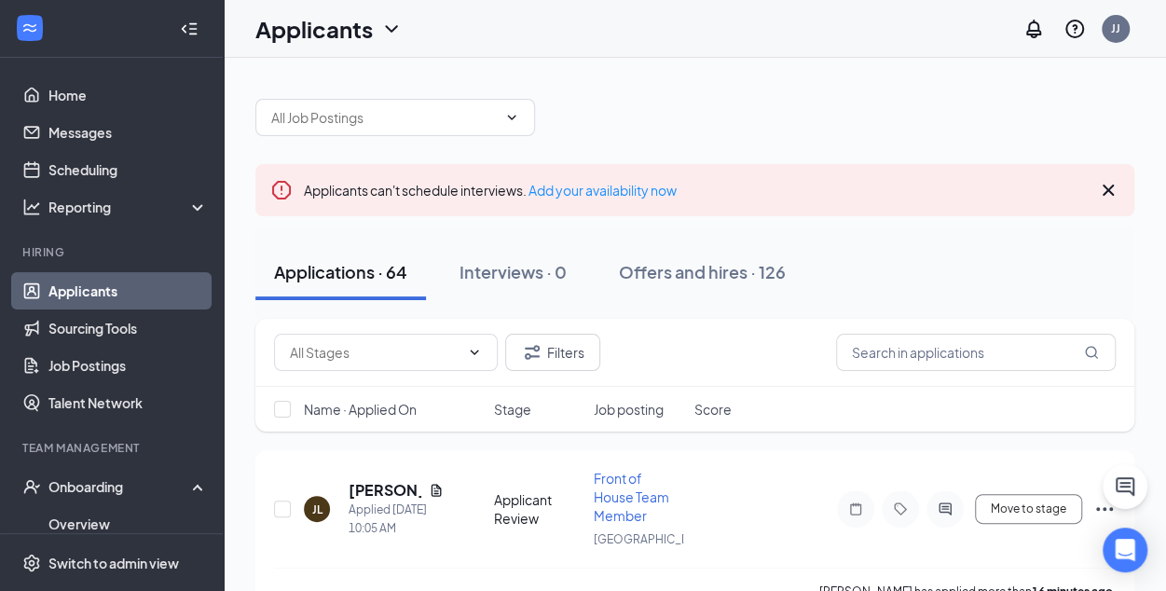
click at [1109, 186] on icon "Cross" at bounding box center [1107, 189] width 11 height 11
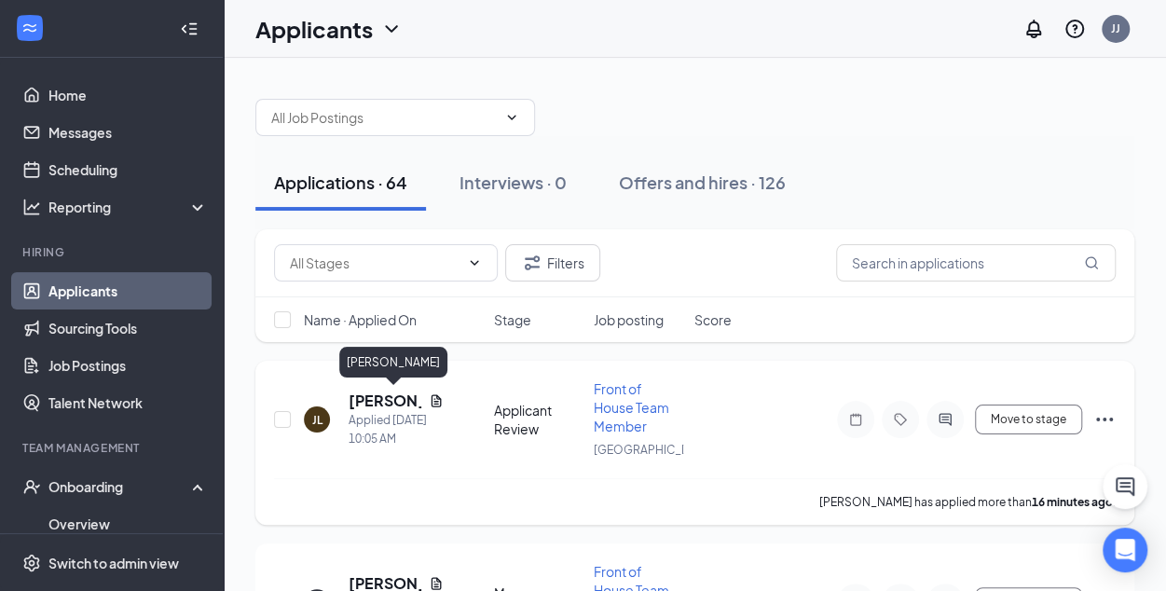
click at [389, 401] on h5 "[PERSON_NAME]" at bounding box center [384, 400] width 73 height 20
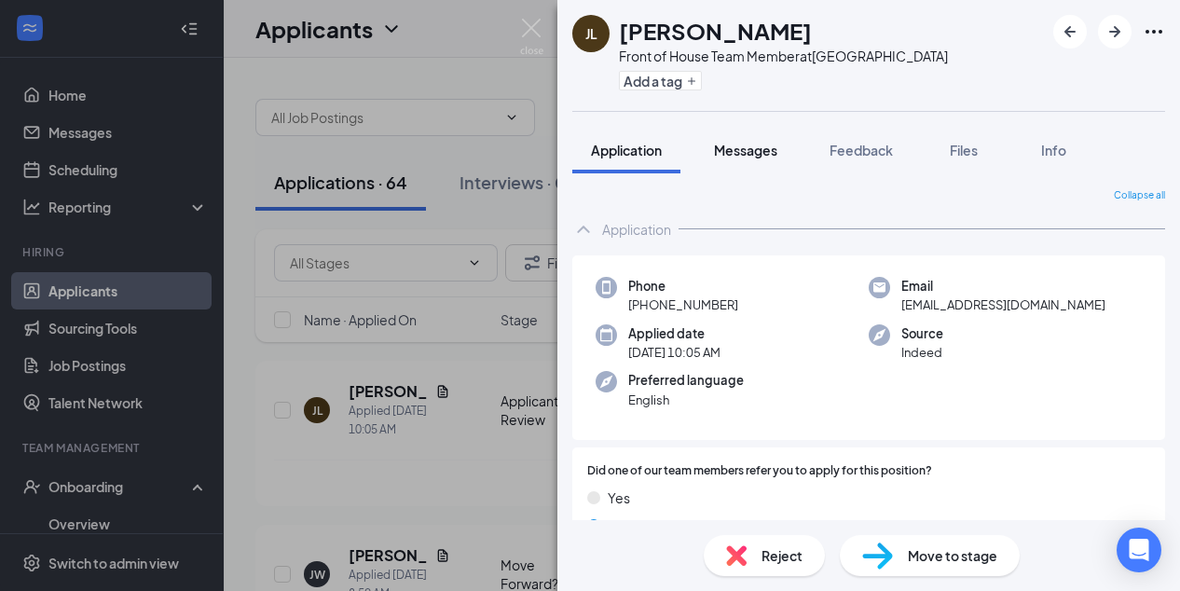
click at [743, 148] on span "Messages" at bounding box center [745, 150] width 63 height 17
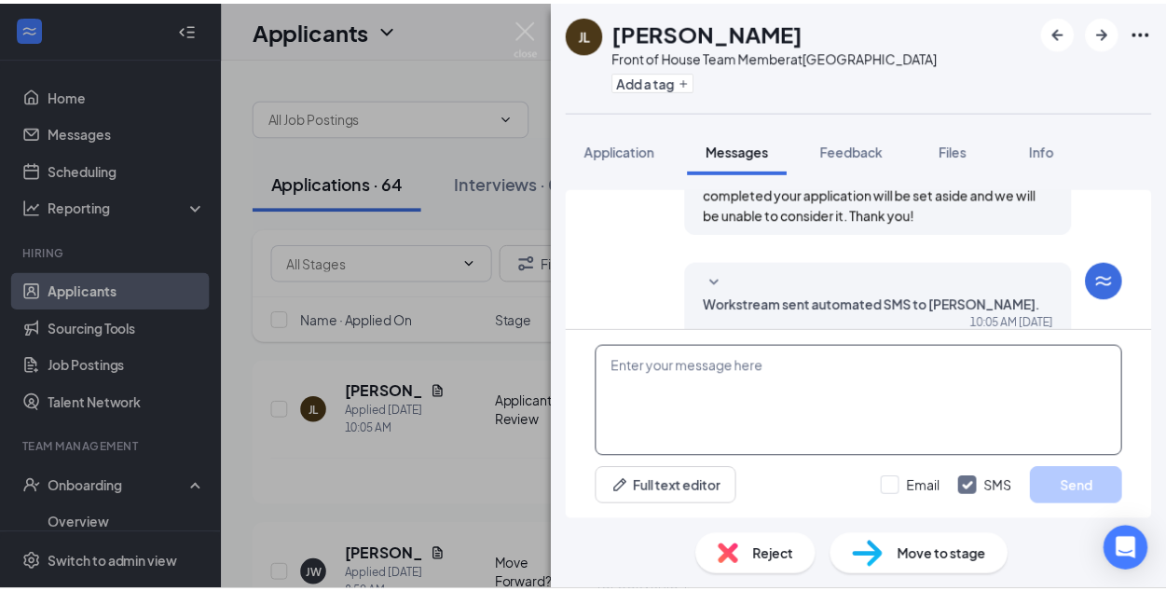
scroll to position [317, 0]
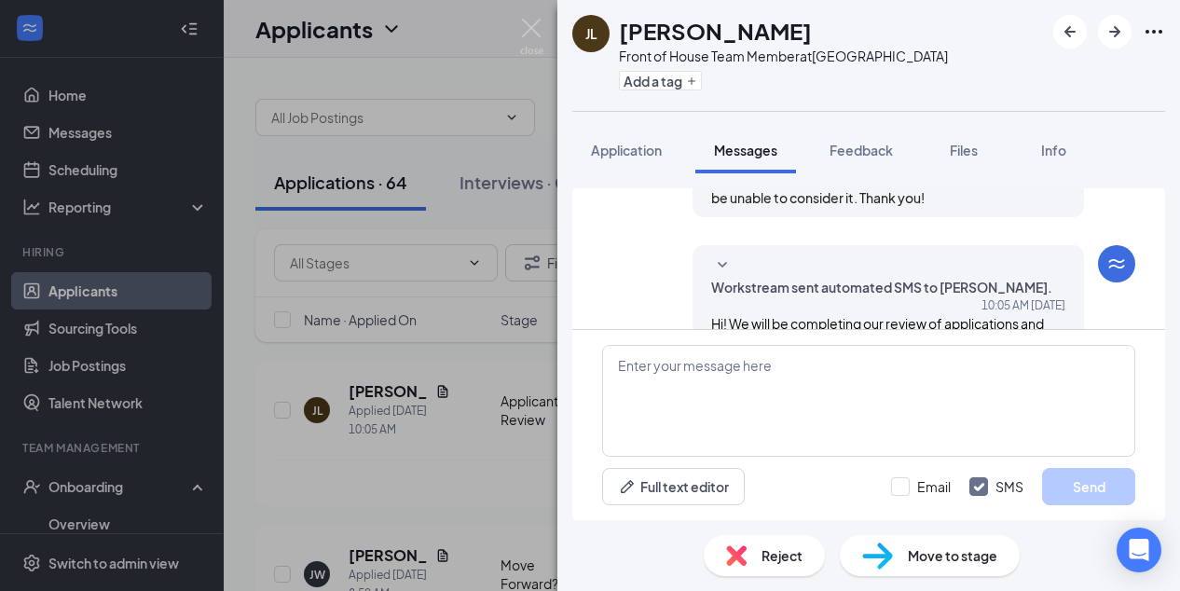
click at [922, 554] on span "Move to stage" at bounding box center [952, 555] width 89 height 20
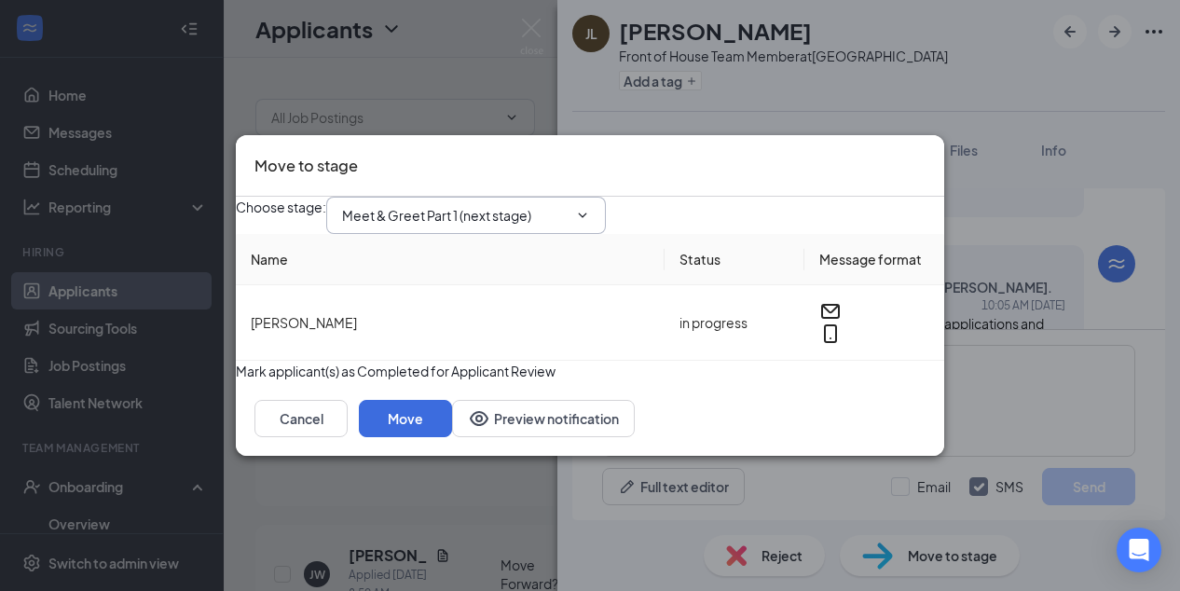
click at [590, 208] on icon "ChevronDown" at bounding box center [582, 215] width 15 height 15
click at [567, 205] on input "Meet & Greet Part 1 (next stage)" at bounding box center [454, 215] width 225 height 20
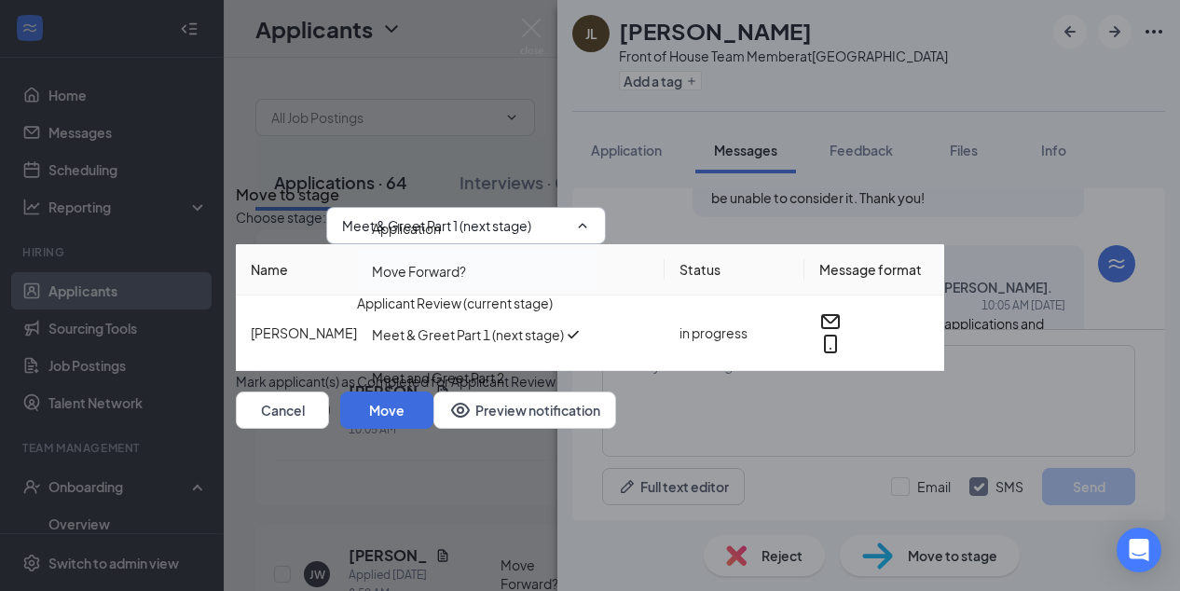
click at [457, 261] on div "Move Forward?" at bounding box center [419, 271] width 94 height 20
type input "Move Forward?"
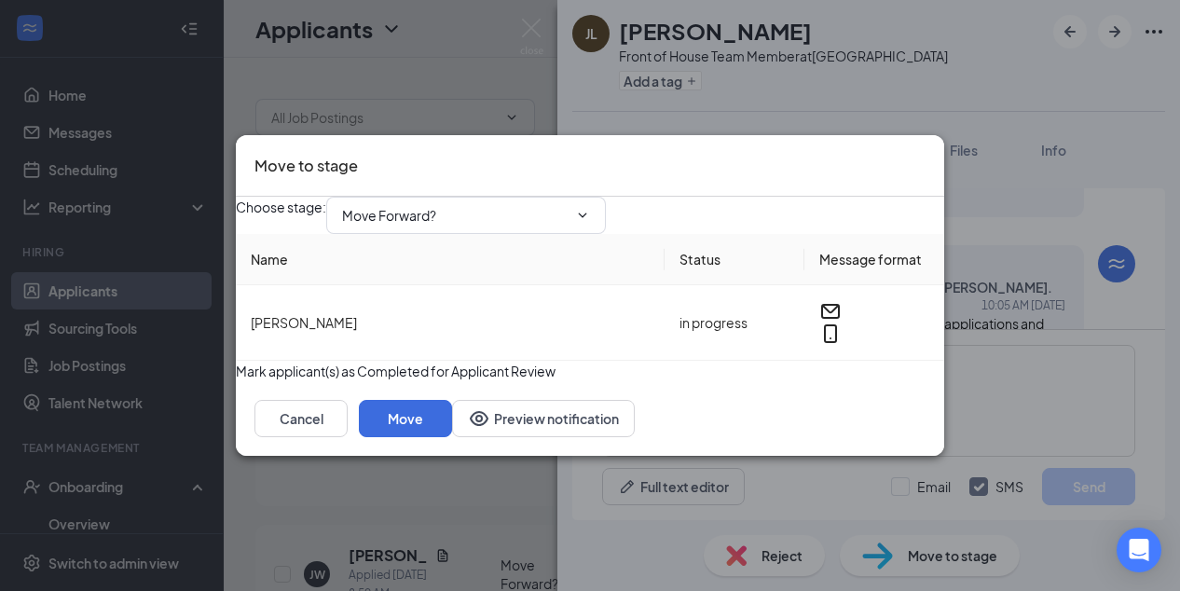
click at [236, 379] on button "button" at bounding box center [236, 371] width 0 height 20
click at [452, 437] on button "Move" at bounding box center [405, 418] width 93 height 37
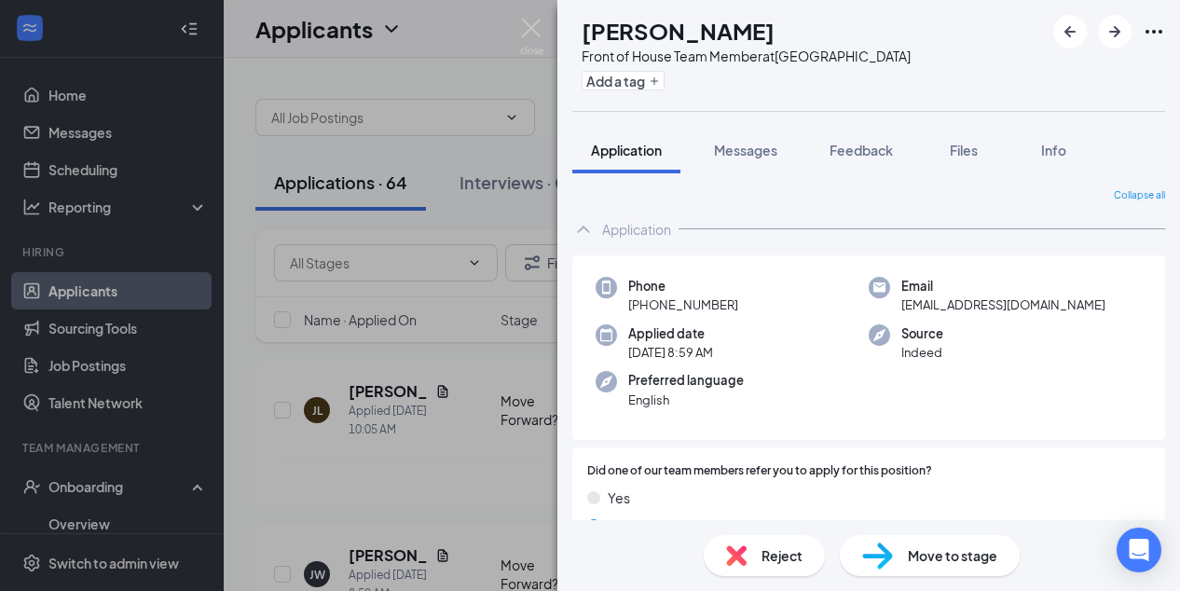
click at [919, 552] on span "Move to stage" at bounding box center [952, 555] width 89 height 20
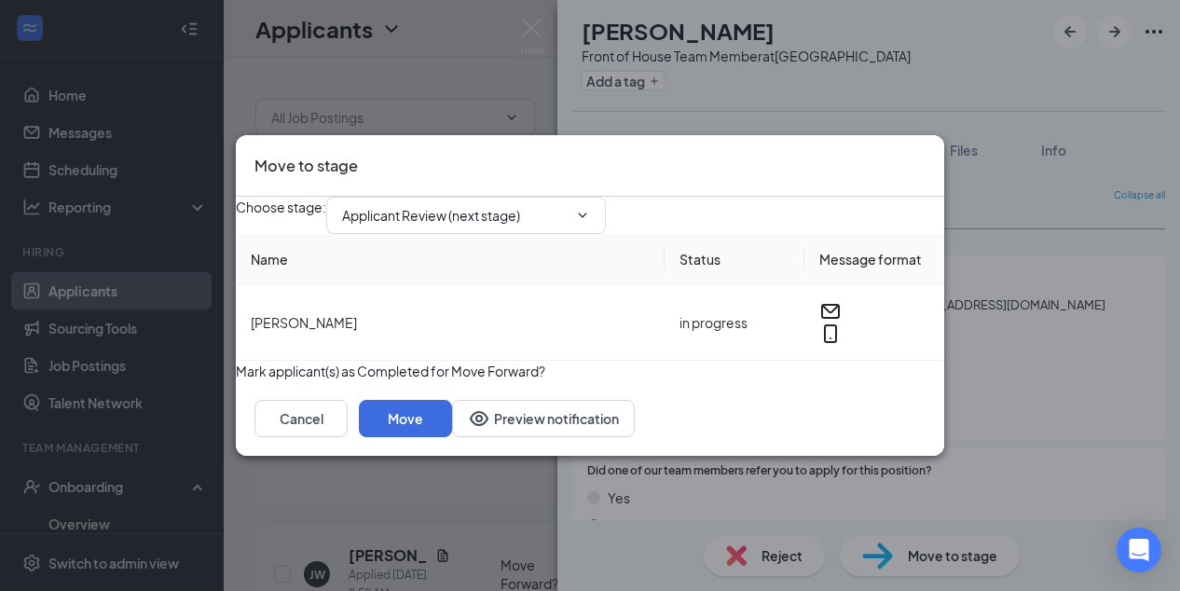
click at [236, 381] on button "button" at bounding box center [236, 371] width 0 height 20
click at [452, 437] on button "Move" at bounding box center [405, 418] width 93 height 37
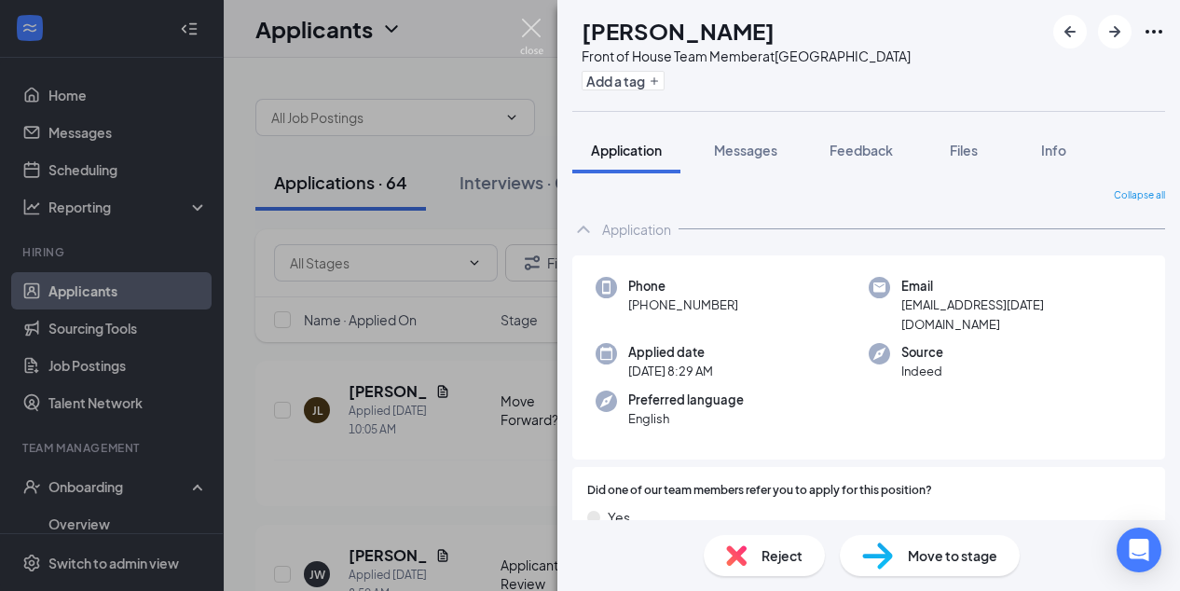
click at [531, 21] on img at bounding box center [531, 37] width 23 height 36
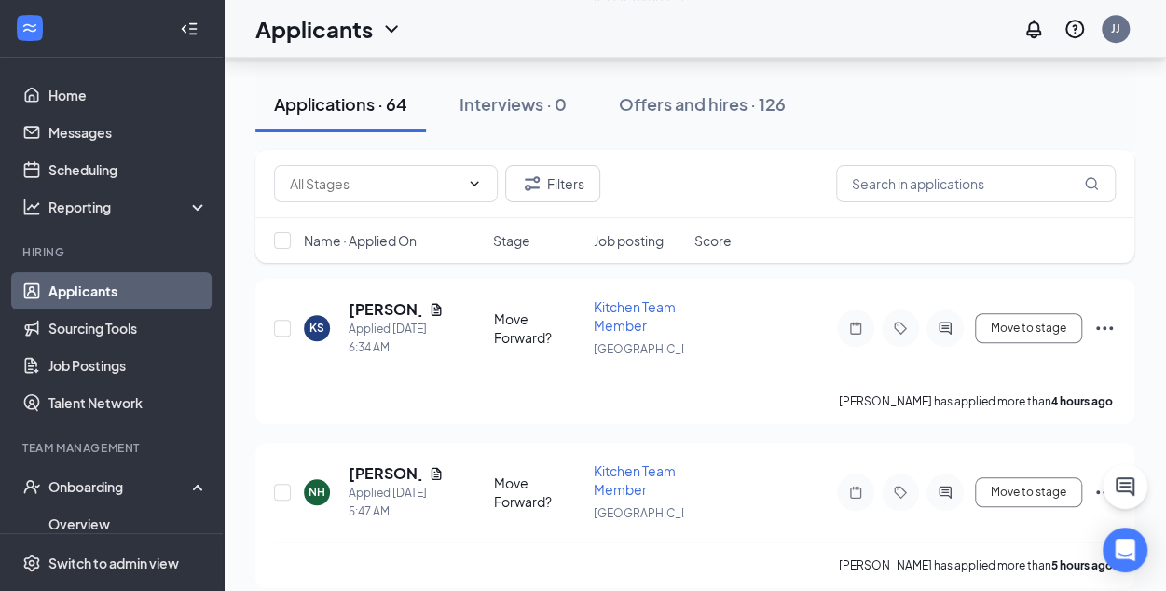
scroll to position [647, 0]
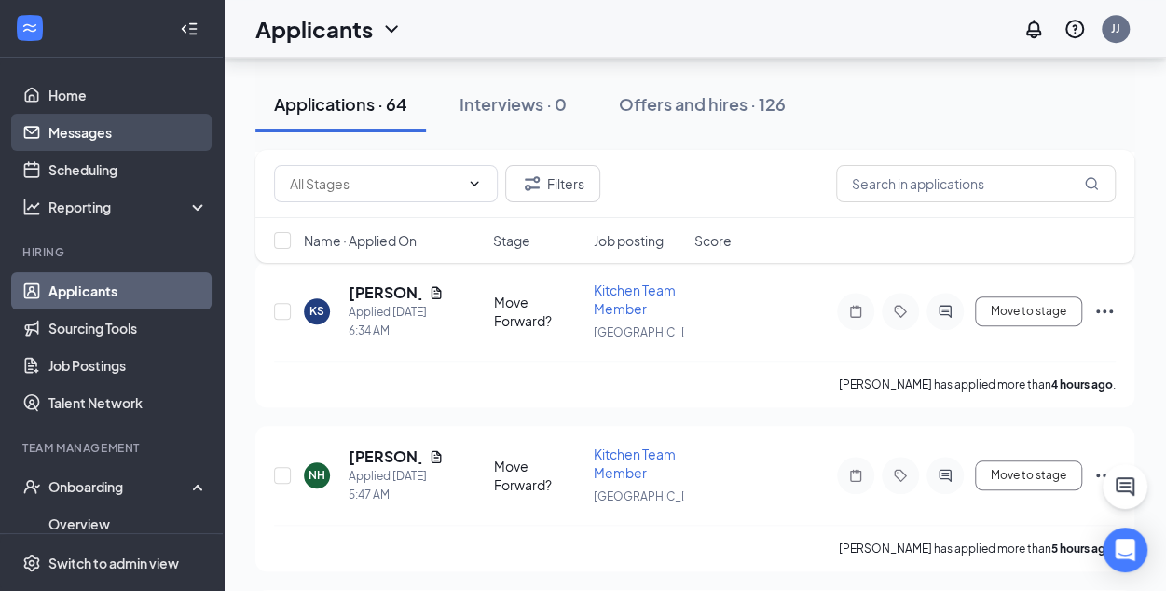
click at [77, 130] on link "Messages" at bounding box center [127, 132] width 159 height 37
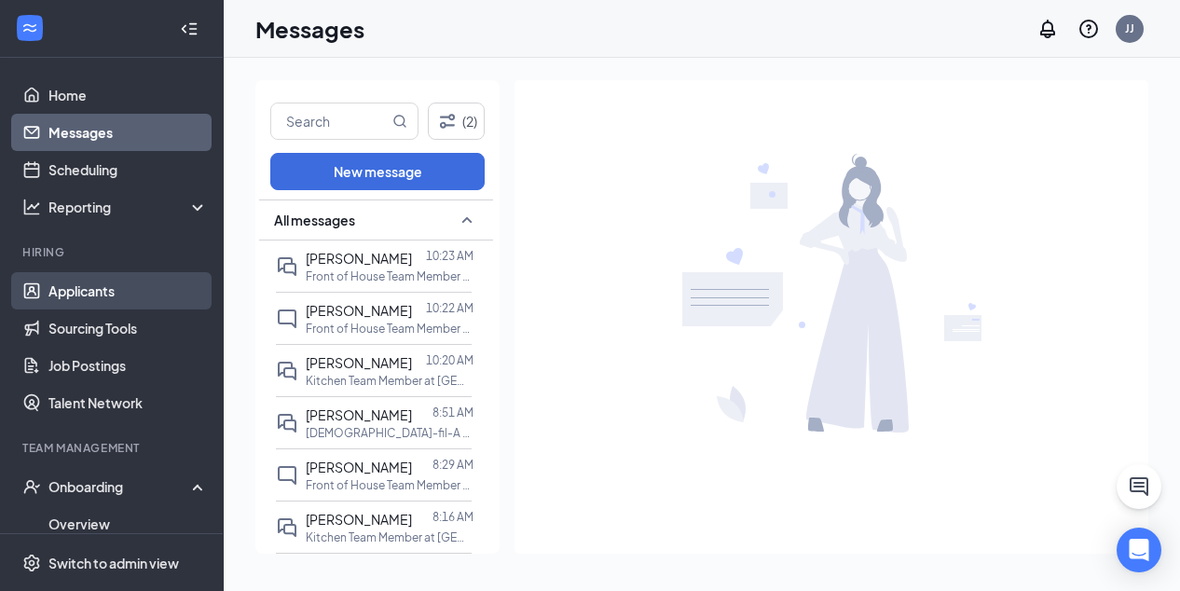
click at [84, 288] on link "Applicants" at bounding box center [127, 290] width 159 height 37
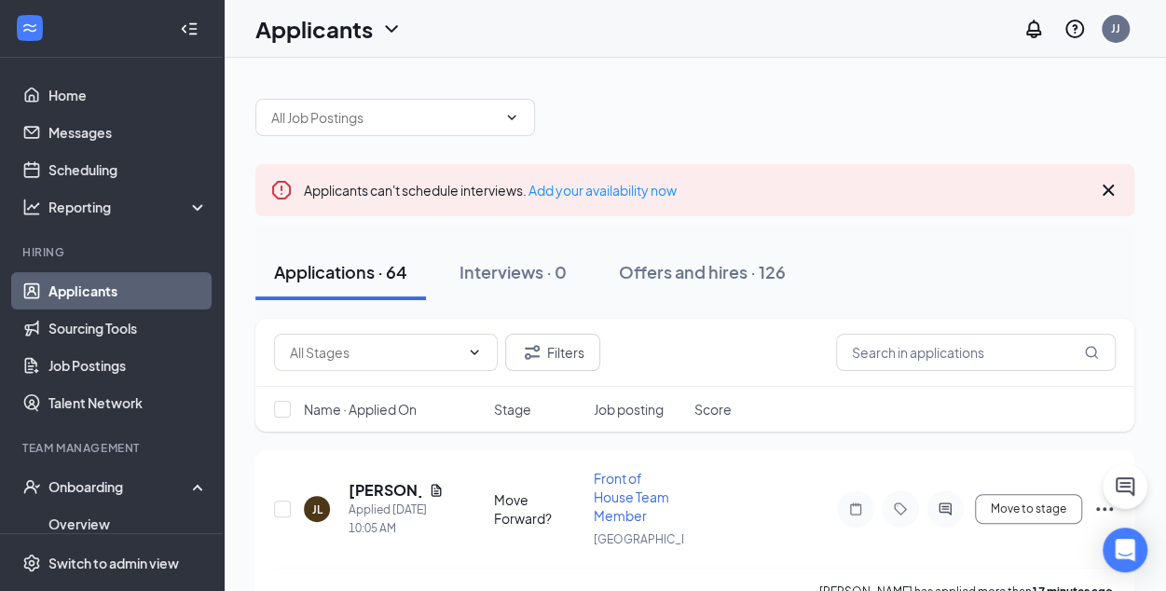
click at [1107, 193] on icon "Cross" at bounding box center [1108, 190] width 22 height 22
